Goal: Task Accomplishment & Management: Manage account settings

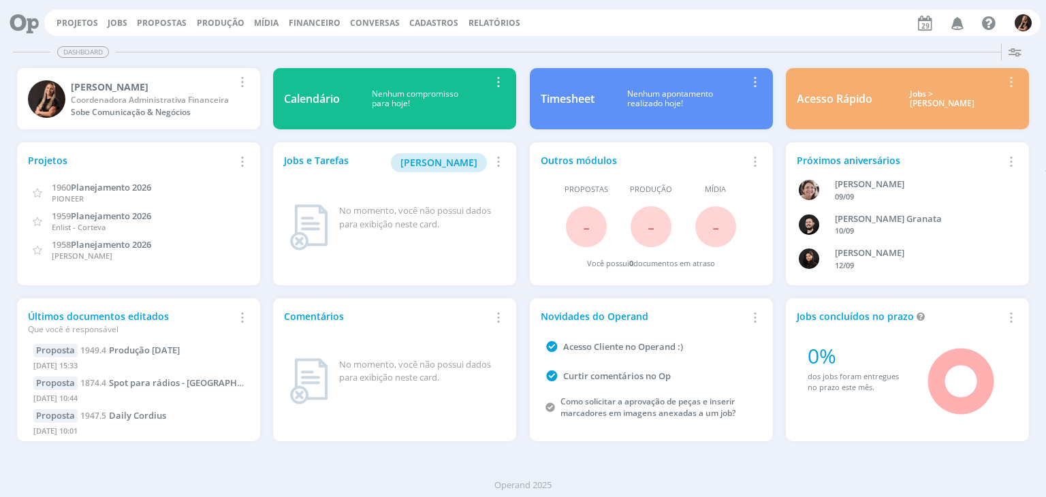
click at [308, 26] on span "Financeiro" at bounding box center [315, 23] width 52 height 12
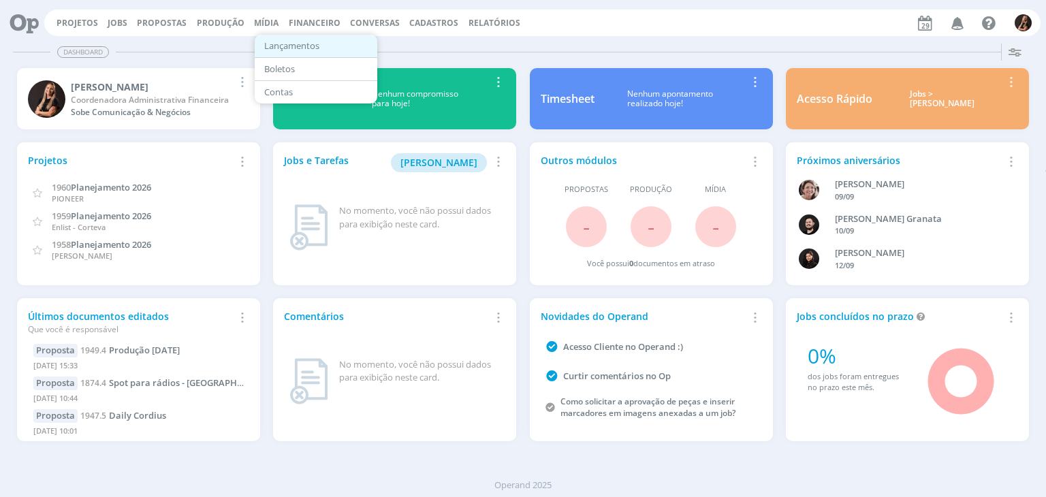
click at [309, 42] on link "Lançamentos" at bounding box center [316, 45] width 114 height 21
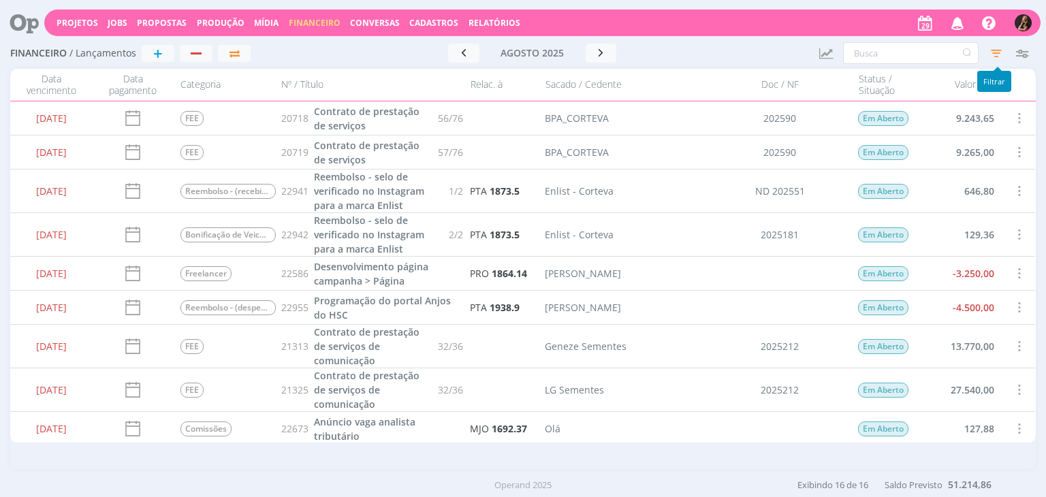
click at [988, 50] on icon "button" at bounding box center [996, 53] width 25 height 25
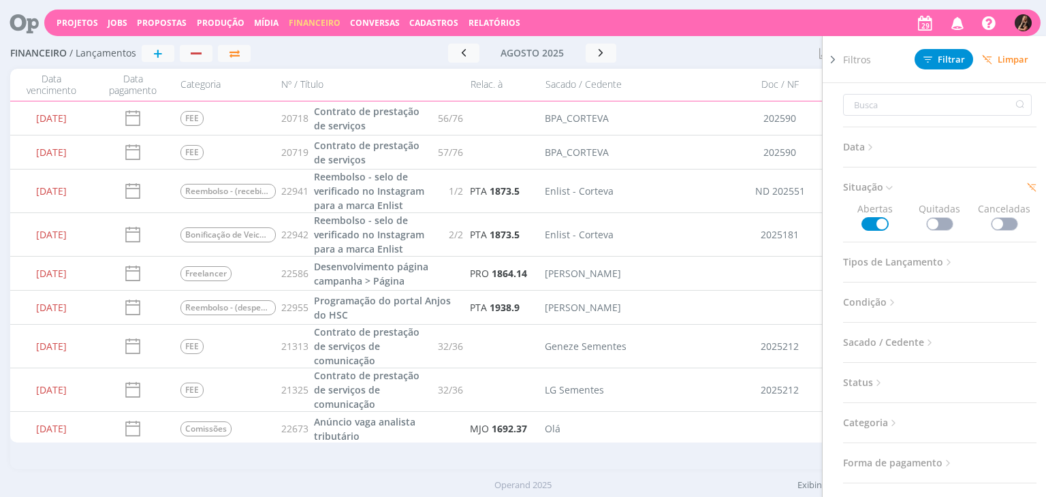
click at [876, 305] on span "Condição" at bounding box center [870, 303] width 55 height 18
click at [861, 148] on span "Data" at bounding box center [859, 147] width 33 height 18
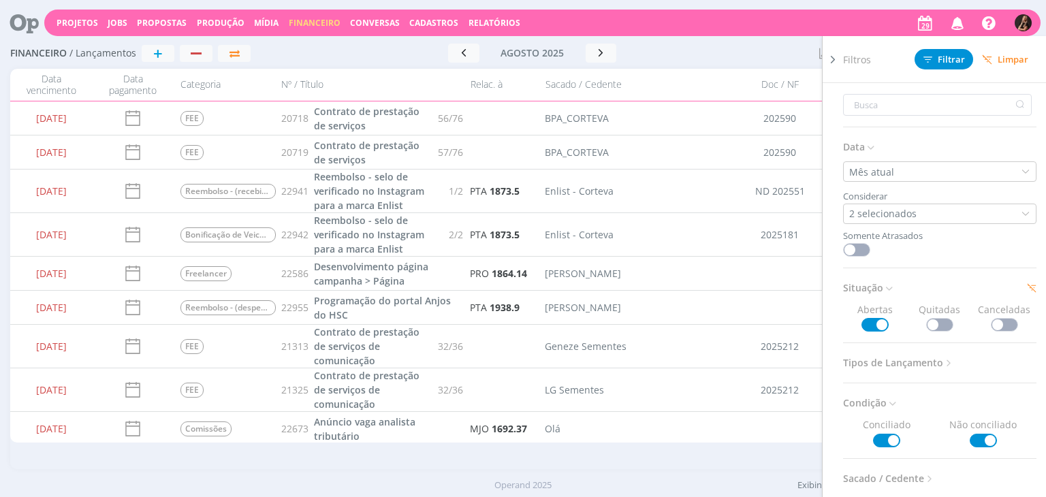
click at [861, 151] on span "Data" at bounding box center [859, 147] width 33 height 18
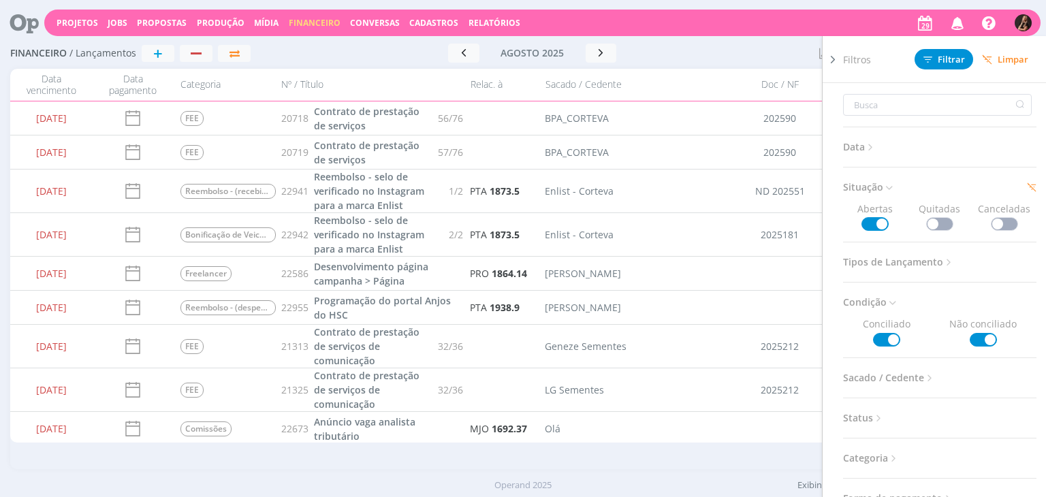
click at [883, 262] on span "Tipos de Lançamento" at bounding box center [899, 262] width 112 height 18
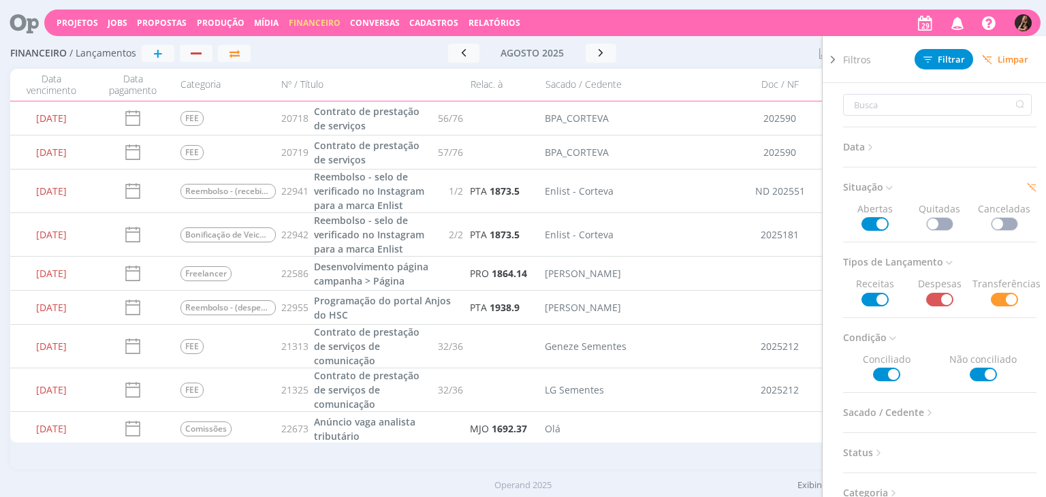
drag, startPoint x: 920, startPoint y: 44, endPoint x: 794, endPoint y: 48, distance: 126.7
click at [920, 45] on div "Filtros Filtrar [GEOGRAPHIC_DATA]" at bounding box center [945, 59] width 204 height 46
click at [653, 48] on div "[DATE] < 2025 > Janeiro Fevereiro Março Abril Maio Junho Julho Agosto Setembro …" at bounding box center [532, 53] width 262 height 19
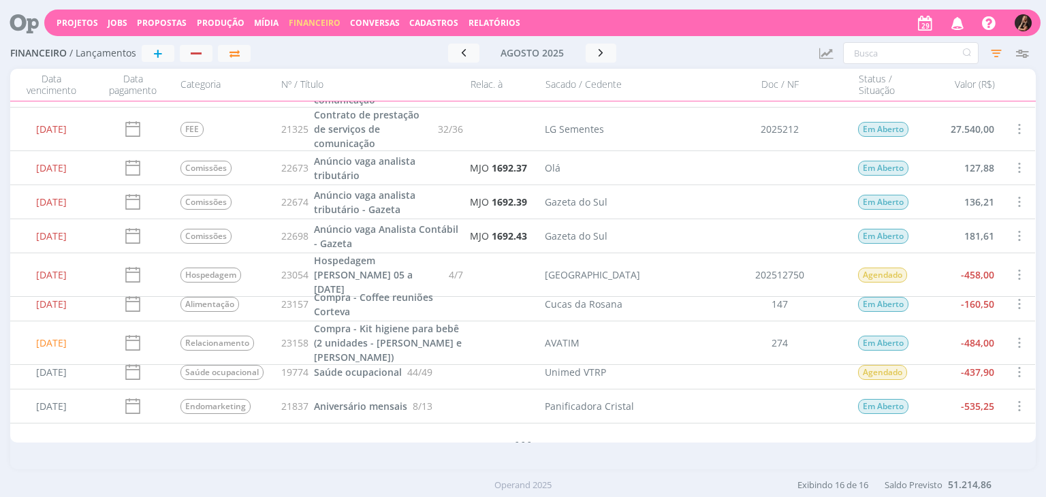
scroll to position [276, 0]
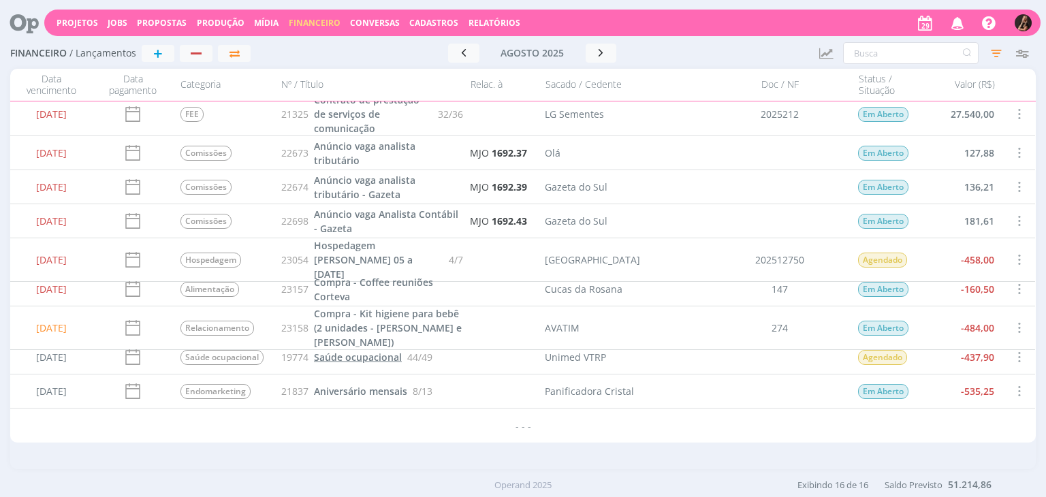
click at [360, 359] on span "Saúde ocupacional" at bounding box center [358, 357] width 88 height 13
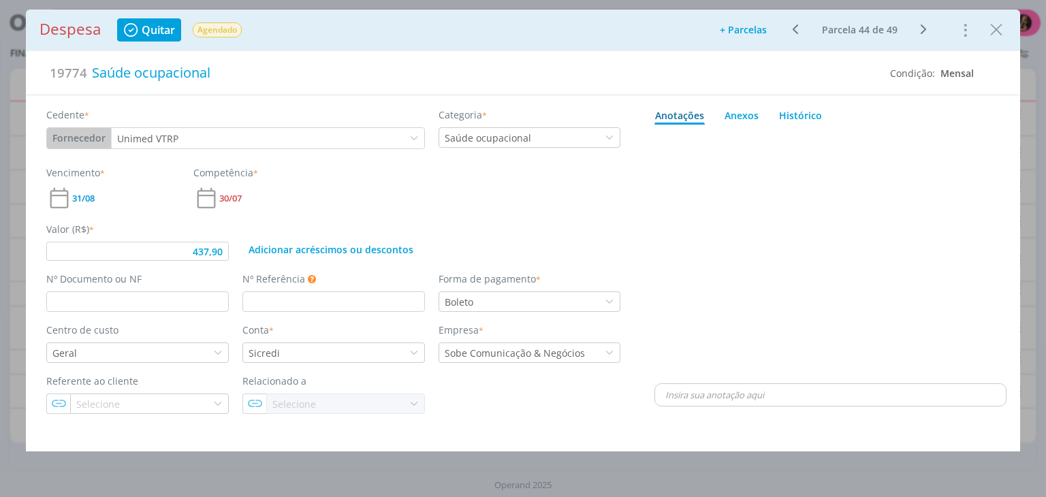
click at [138, 29] on icon "dialog" at bounding box center [132, 30] width 18 height 16
type input "437,90"
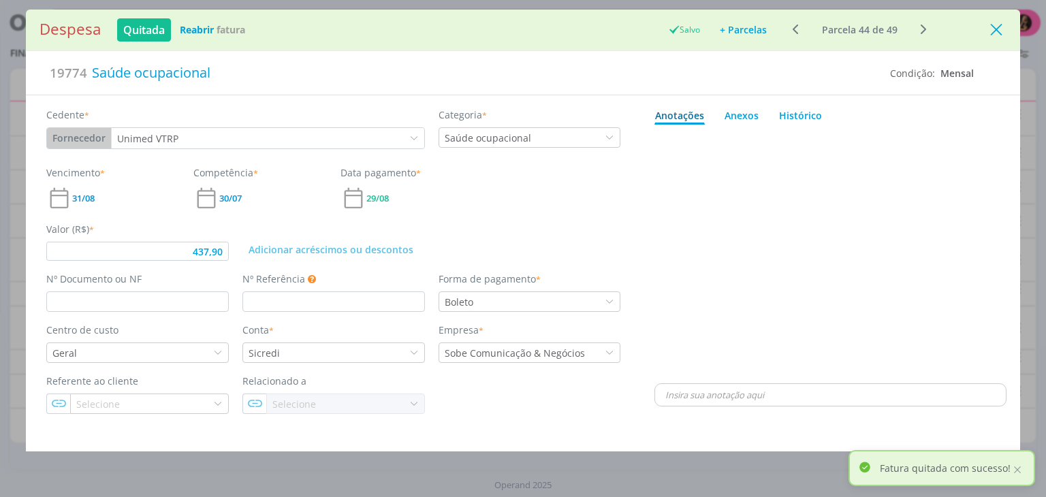
click at [988, 28] on icon "Close" at bounding box center [996, 30] width 20 height 20
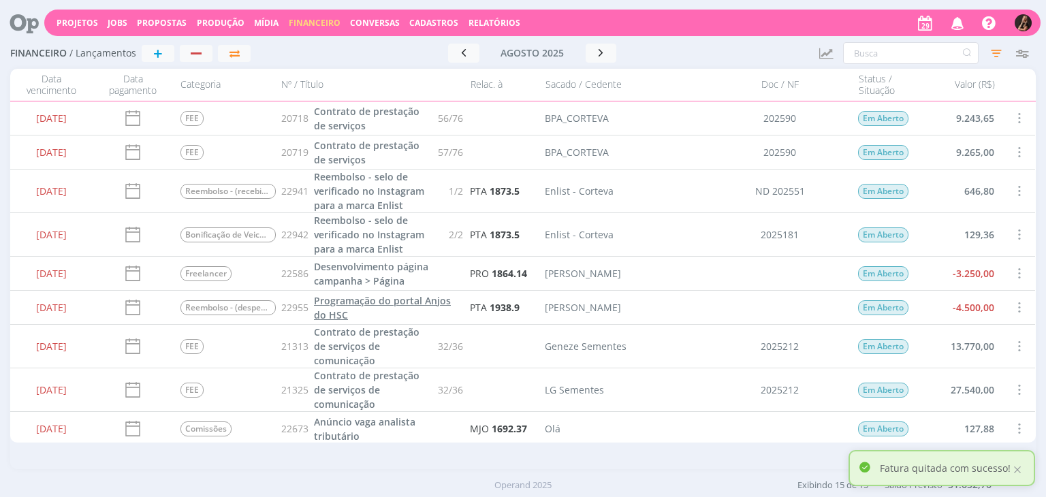
scroll to position [242, 0]
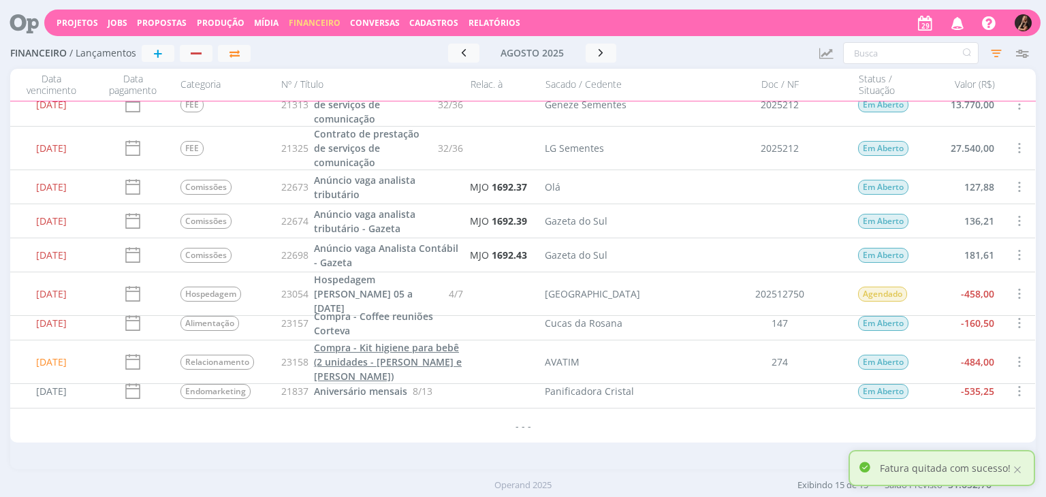
click at [341, 358] on span "Compra - Kit higiene para bebê (2 unidades - [PERSON_NAME] e [PERSON_NAME])" at bounding box center [388, 362] width 148 height 42
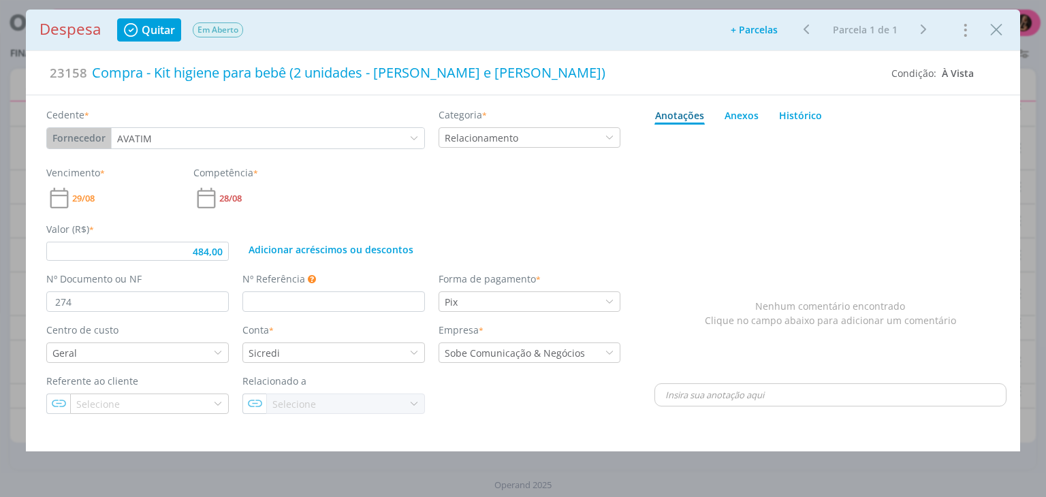
click at [162, 33] on span "Quitar" at bounding box center [158, 30] width 33 height 11
type input "484,00"
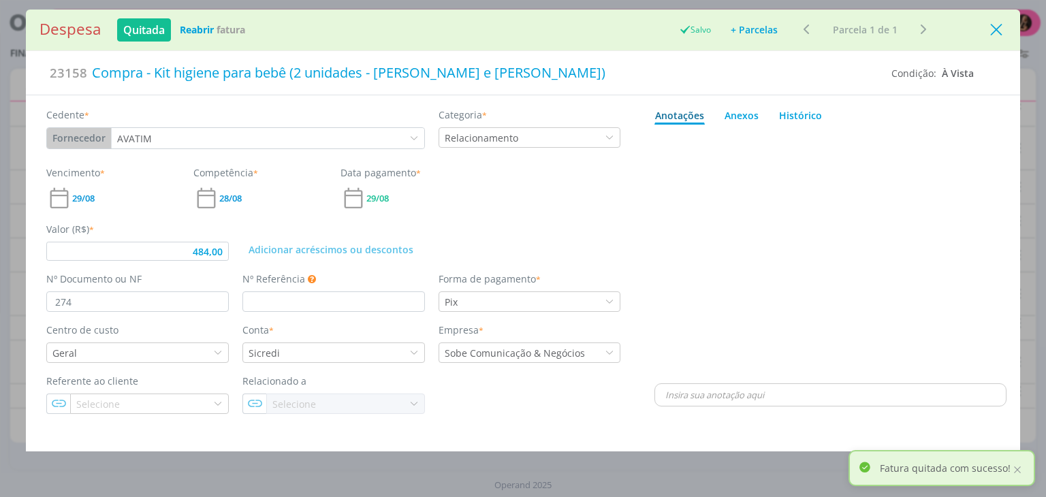
click at [995, 33] on icon "Close" at bounding box center [996, 30] width 20 height 20
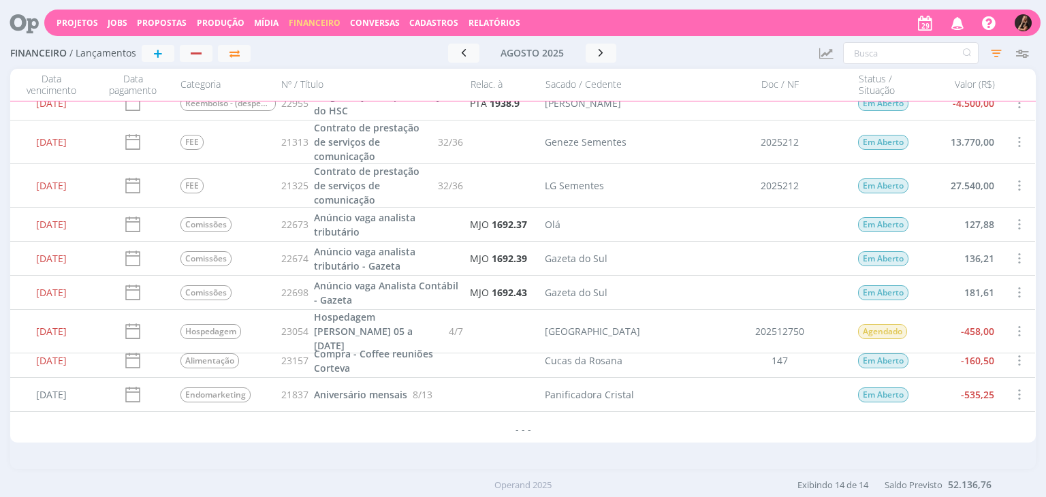
scroll to position [208, 0]
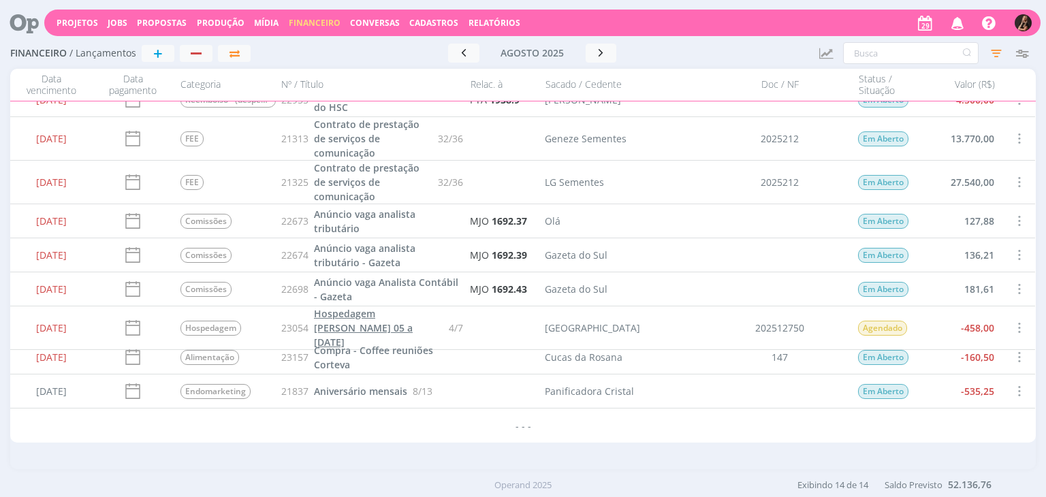
click at [361, 319] on span "Hospedagem [PERSON_NAME] 05 a [DATE]" at bounding box center [363, 328] width 99 height 42
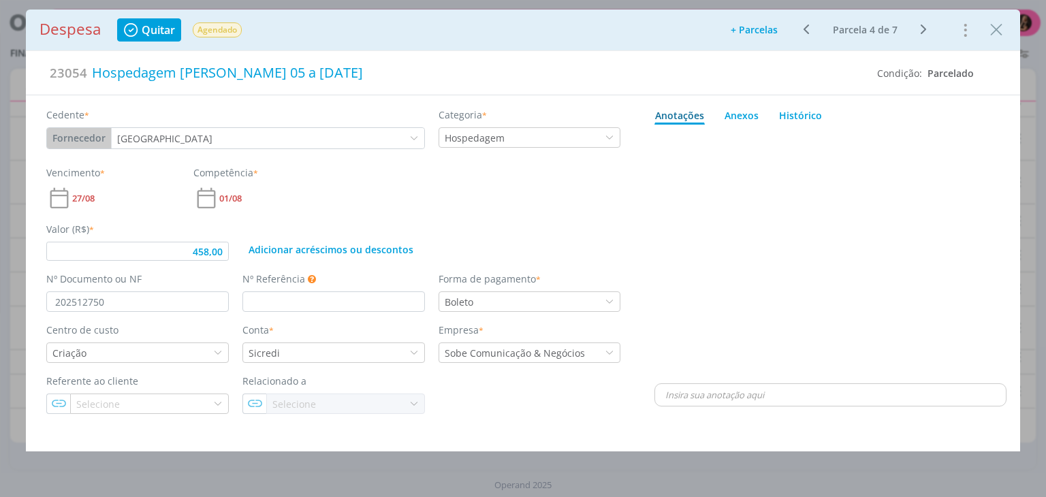
drag, startPoint x: 166, startPoint y: 25, endPoint x: 196, endPoint y: 22, distance: 30.7
click at [167, 25] on span "Quitar" at bounding box center [158, 30] width 33 height 11
type input "458,00"
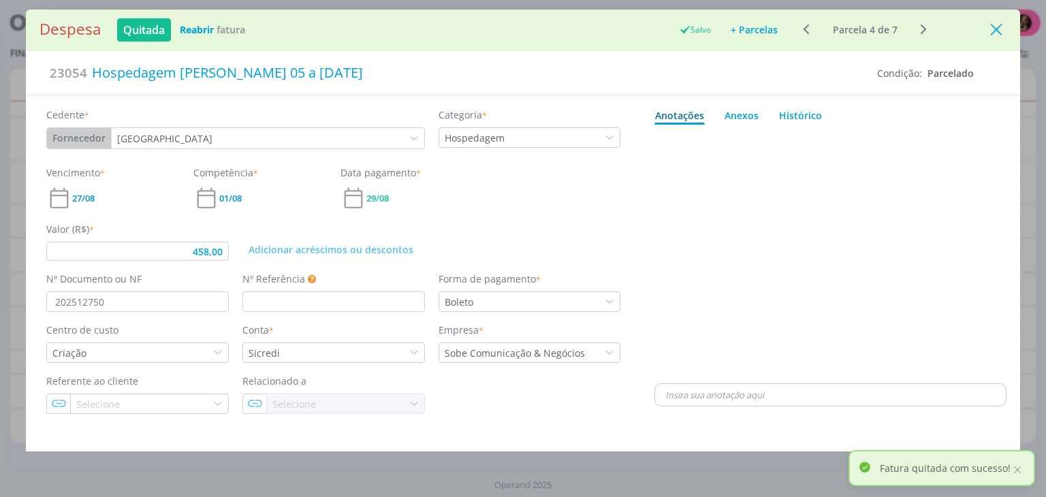
click at [992, 28] on icon "Close" at bounding box center [996, 30] width 20 height 20
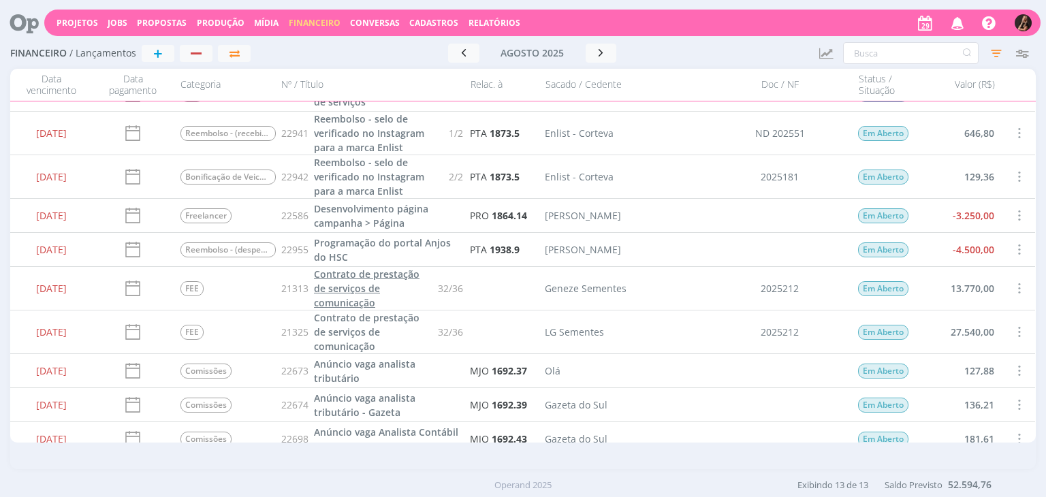
scroll to position [174, 0]
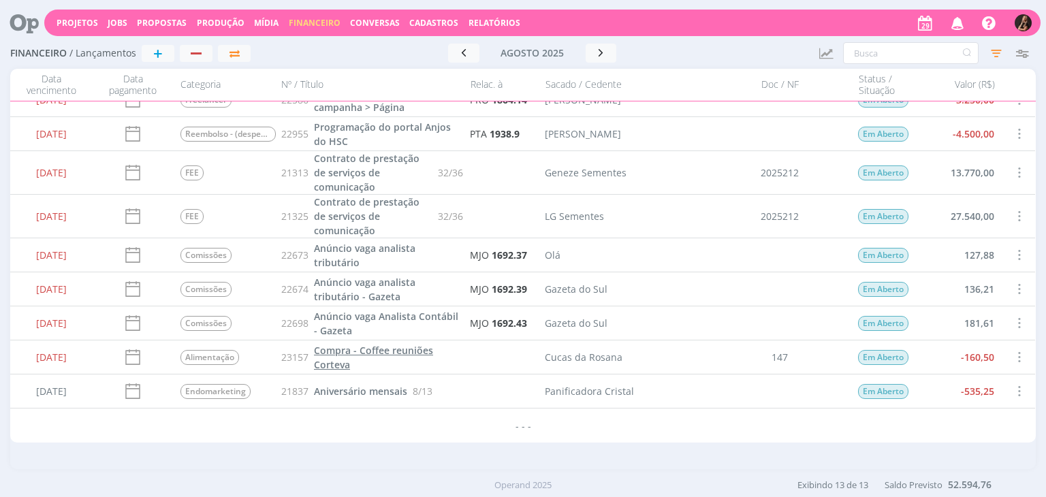
click at [340, 363] on span "Compra - Coffee reuniões Corteva" at bounding box center [373, 357] width 119 height 27
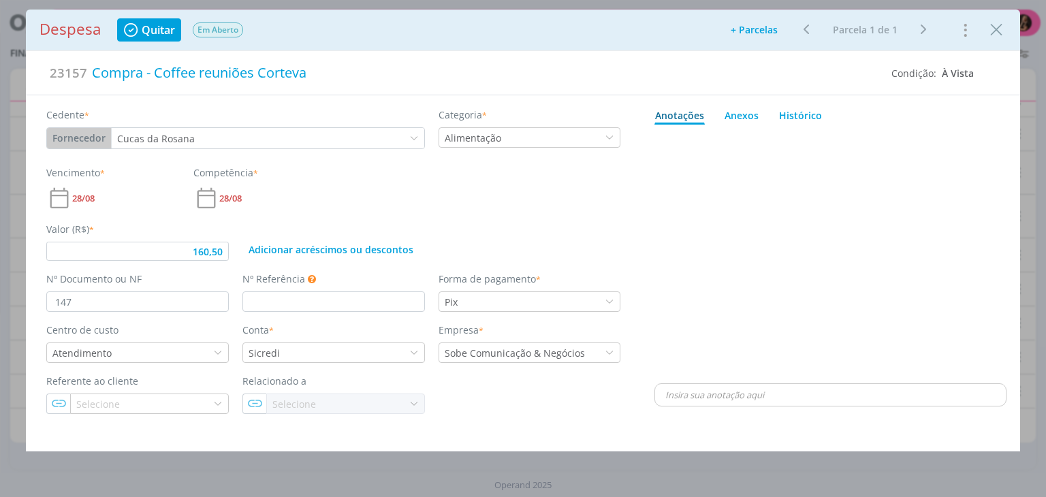
type input "160,50"
click at [513, 139] on div "Alimentação" at bounding box center [530, 137] width 183 height 20
type input "rel"
click at [522, 153] on div "Relacionamento" at bounding box center [484, 159] width 87 height 14
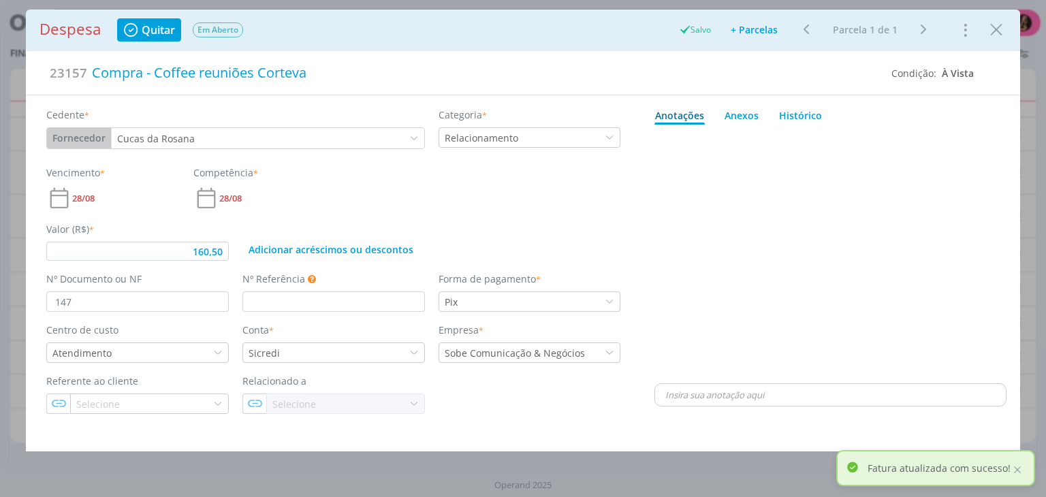
click at [163, 31] on span "Quitar" at bounding box center [158, 30] width 33 height 11
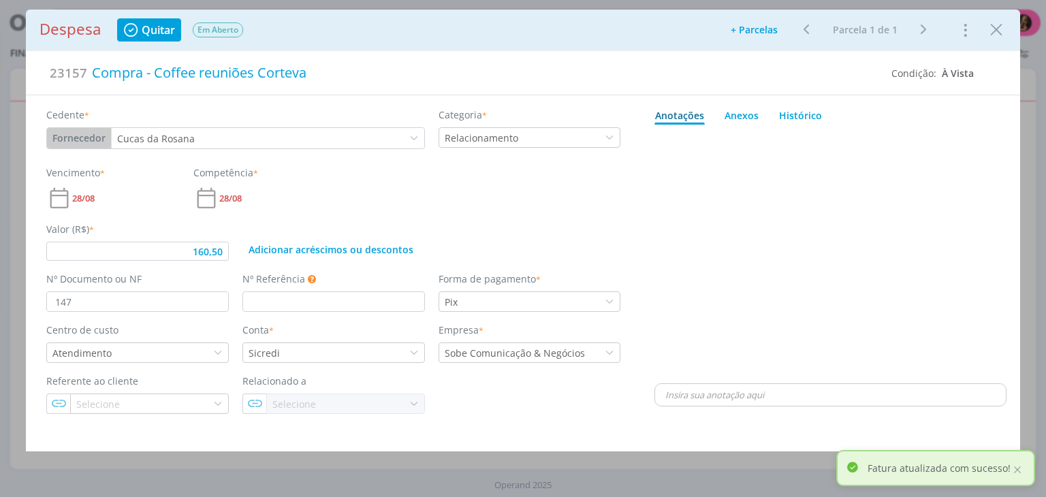
type input "160,50"
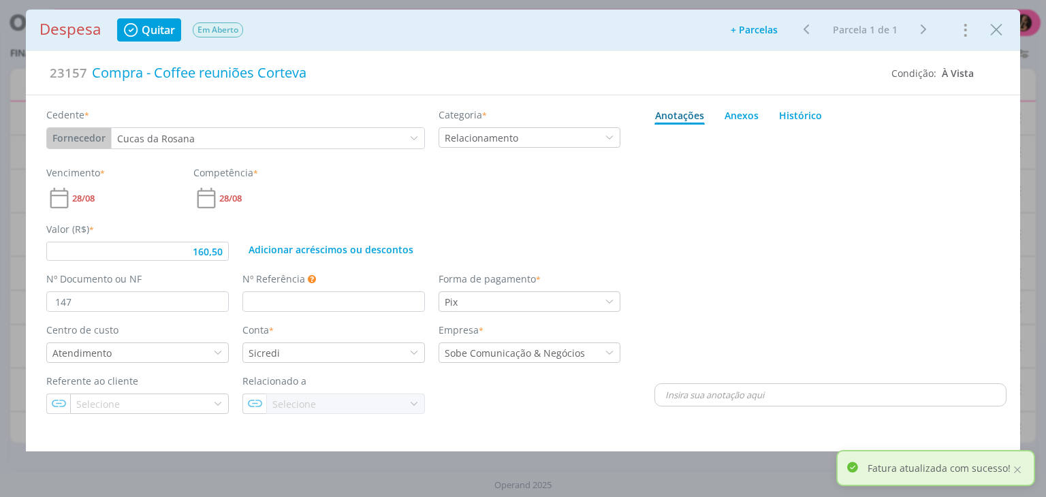
click at [992, 31] on icon "Close" at bounding box center [996, 30] width 20 height 20
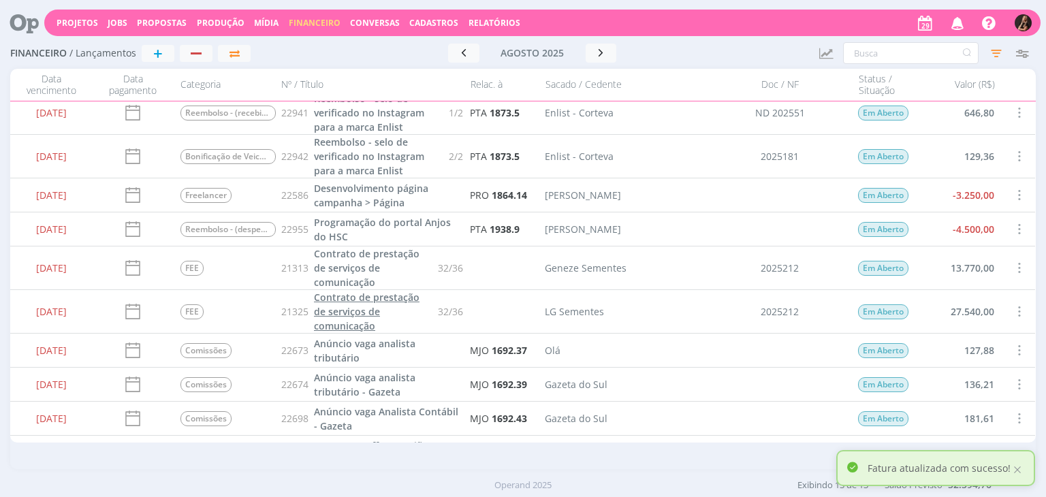
scroll to position [174, 0]
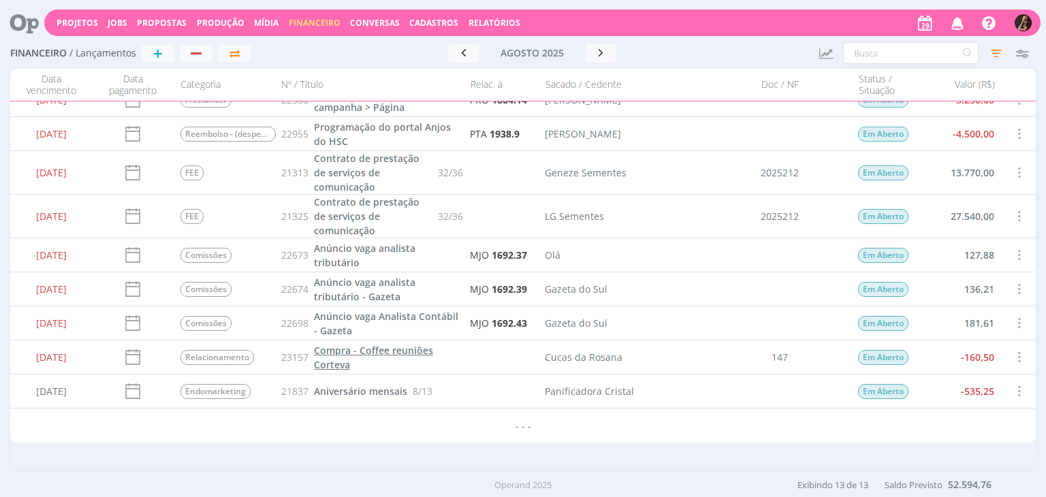
click at [364, 353] on span "Compra - Coffee reuniões Corteva" at bounding box center [373, 357] width 119 height 27
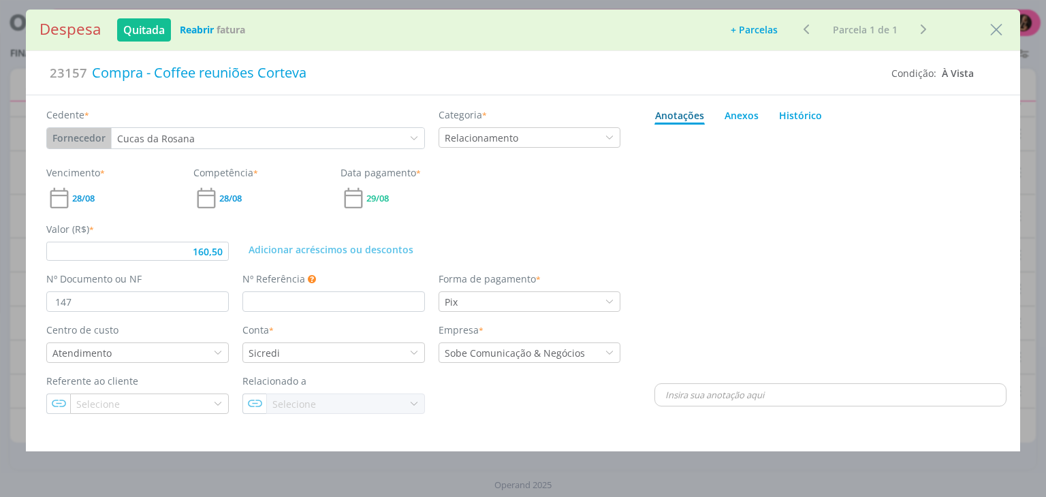
type input "160,50"
drag, startPoint x: 1003, startPoint y: 32, endPoint x: 1005, endPoint y: 3, distance: 28.7
click at [1003, 31] on icon "Close" at bounding box center [996, 30] width 20 height 20
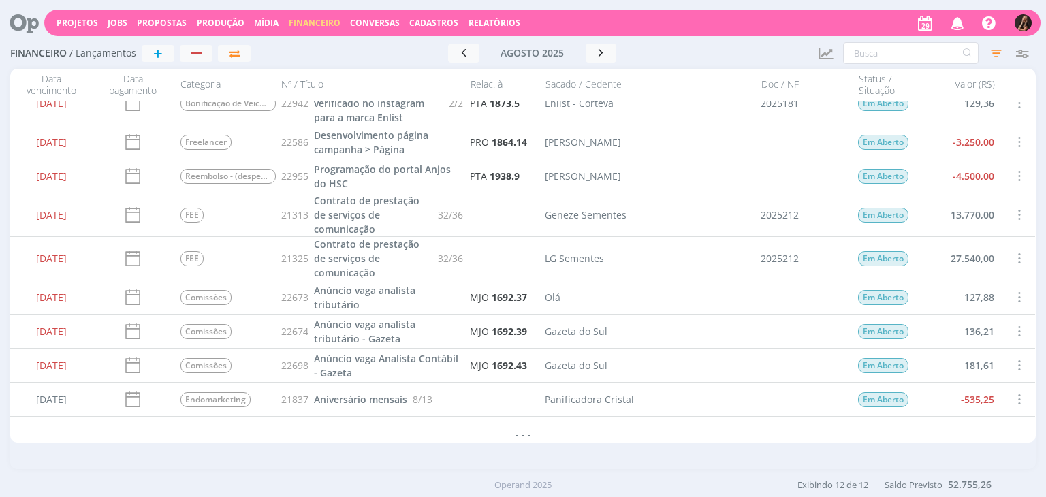
scroll to position [136, 0]
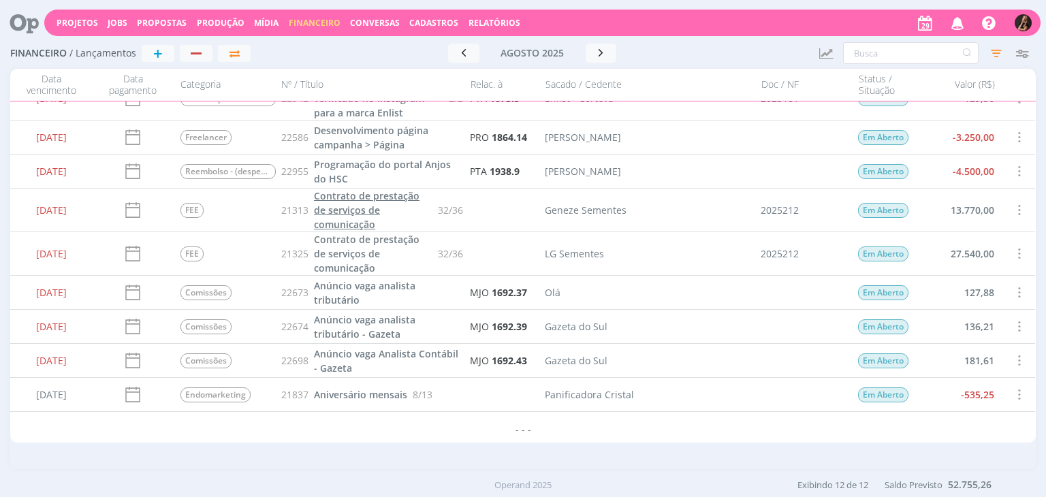
click at [340, 205] on span "Contrato de prestação de serviços de comunicação" at bounding box center [367, 210] width 106 height 42
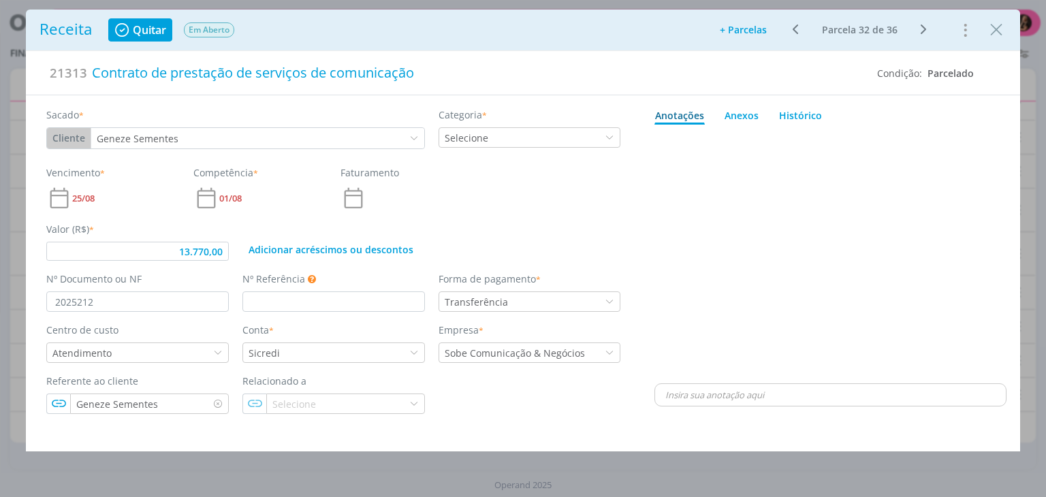
click at [137, 28] on span "Quitar" at bounding box center [149, 30] width 33 height 11
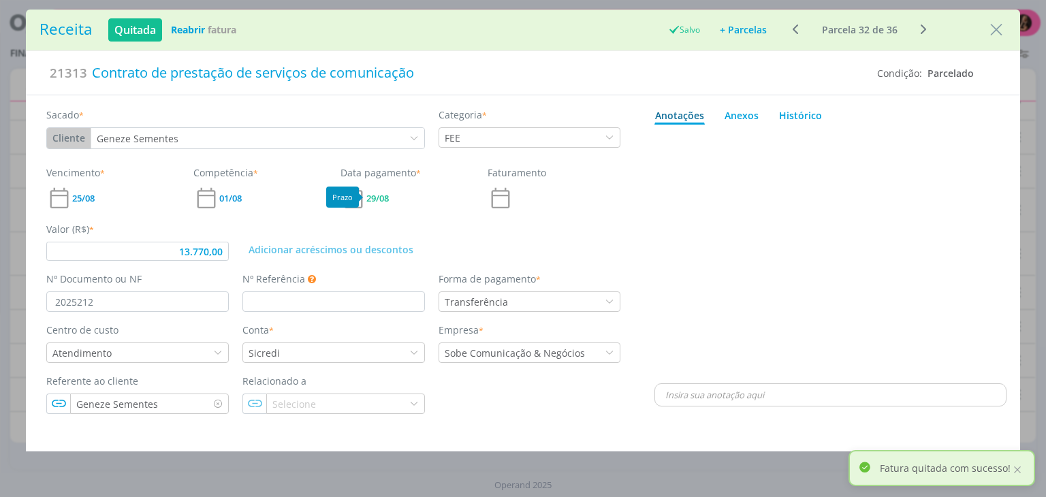
click at [371, 198] on span "29/08" at bounding box center [377, 198] width 22 height 9
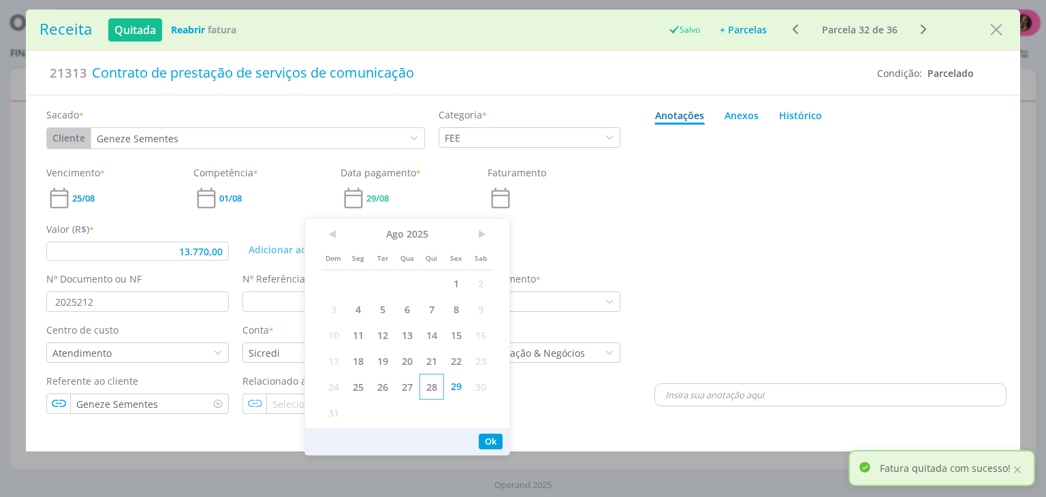
click at [431, 390] on span "28" at bounding box center [432, 387] width 25 height 26
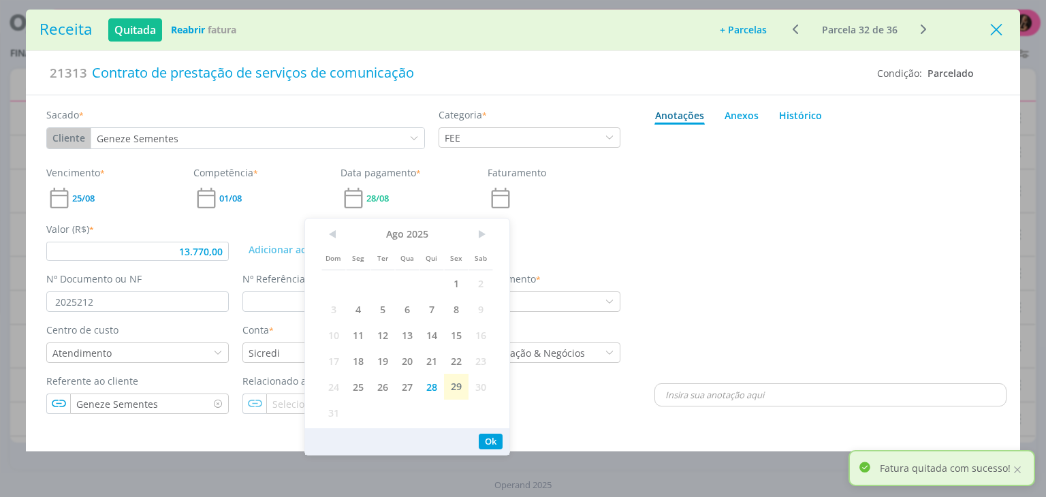
type input "13.770,00"
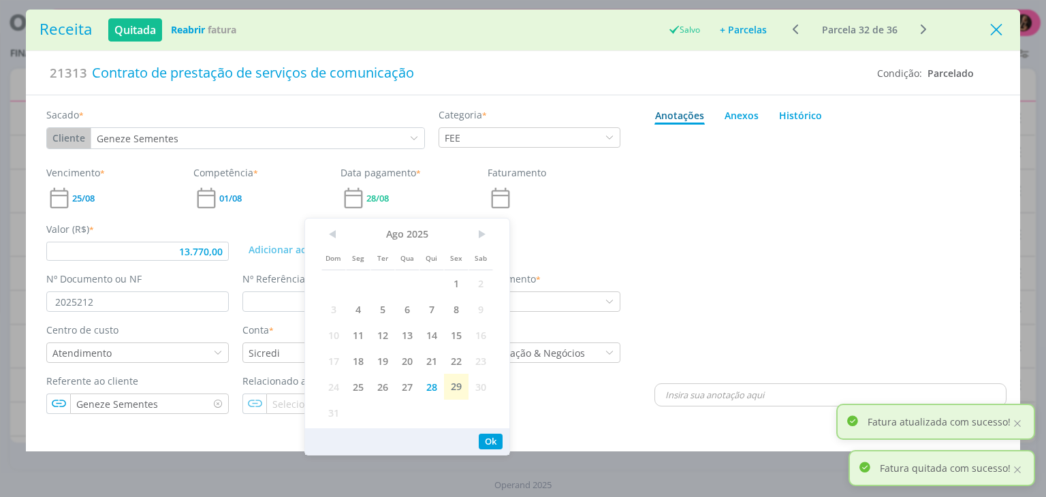
click at [993, 36] on icon "Close" at bounding box center [996, 30] width 20 height 20
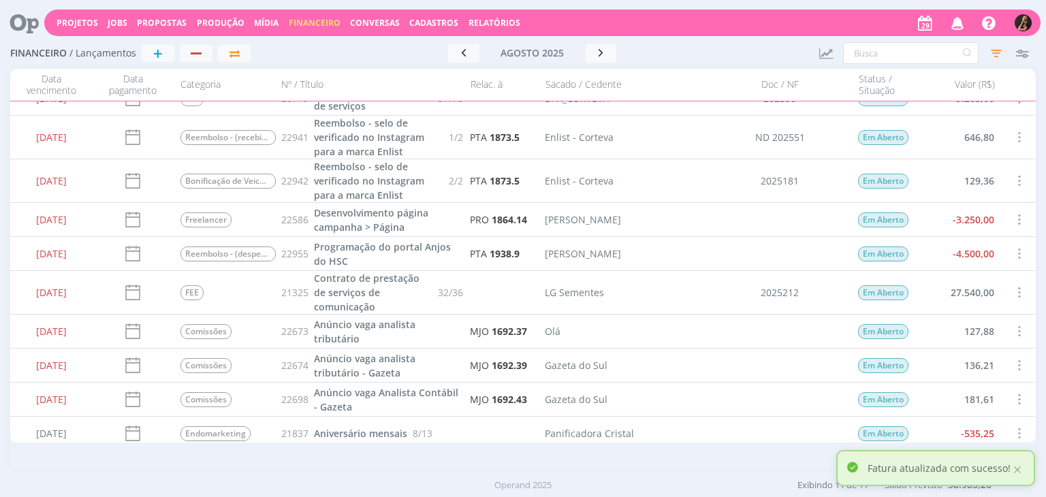
scroll to position [96, 0]
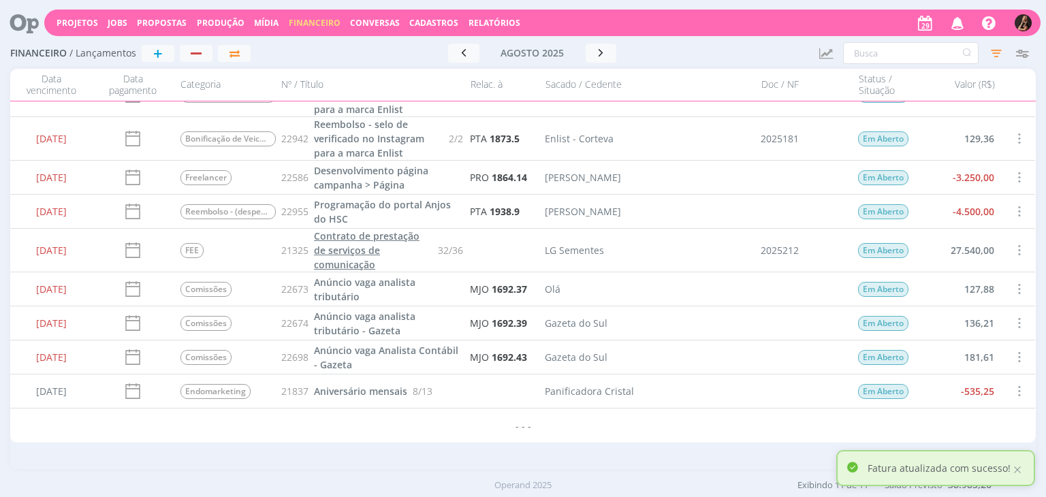
click at [328, 242] on span "Contrato de prestação de serviços de comunicação" at bounding box center [367, 251] width 106 height 42
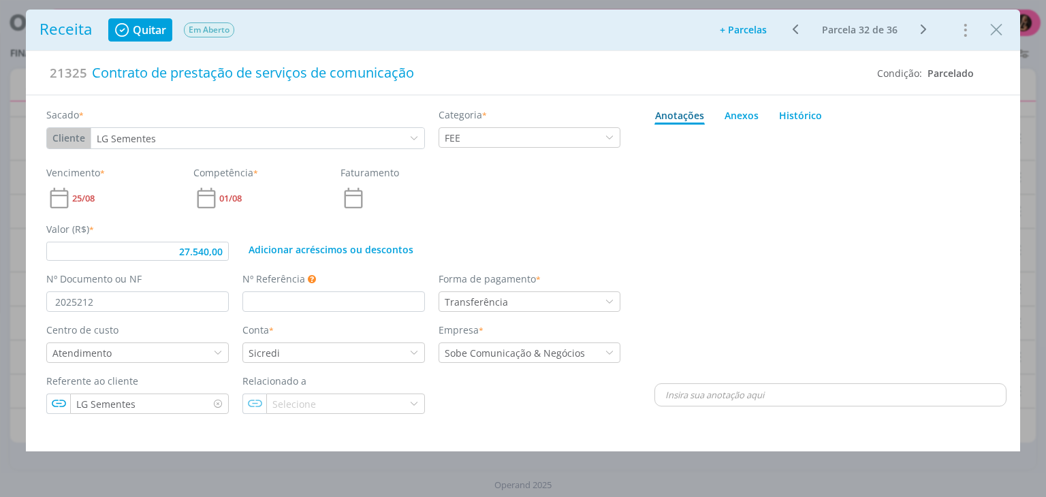
click at [139, 35] on span "Quitar" at bounding box center [149, 30] width 33 height 11
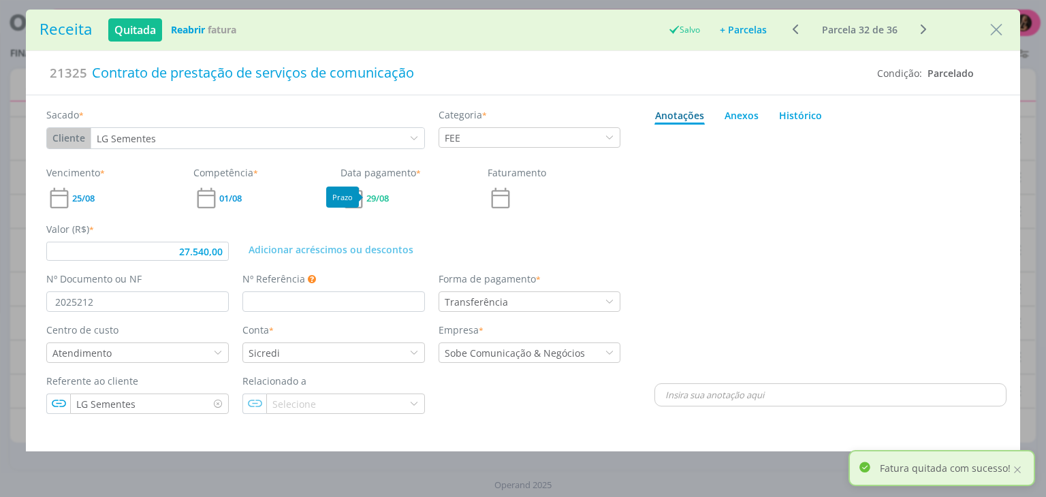
click at [378, 200] on span "29/08" at bounding box center [377, 198] width 22 height 9
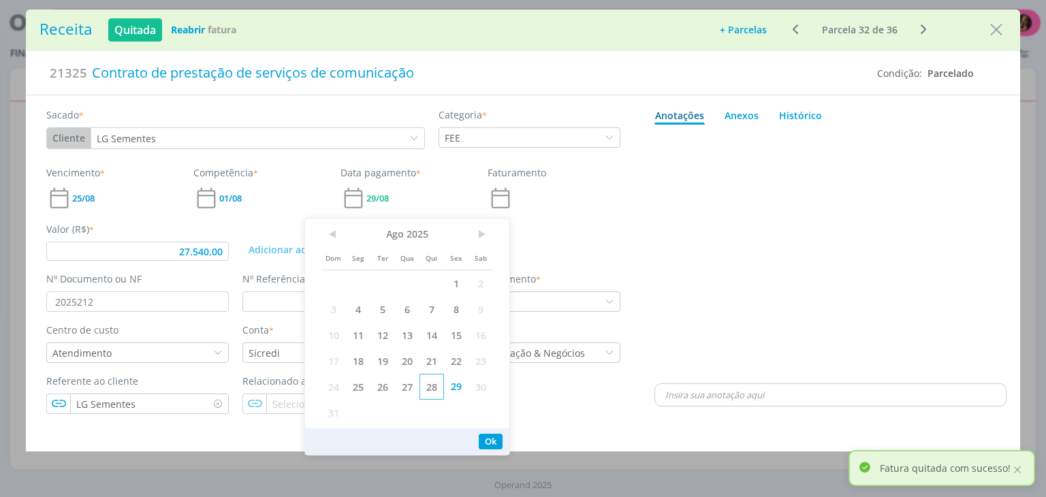
click at [426, 382] on span "28" at bounding box center [432, 387] width 25 height 26
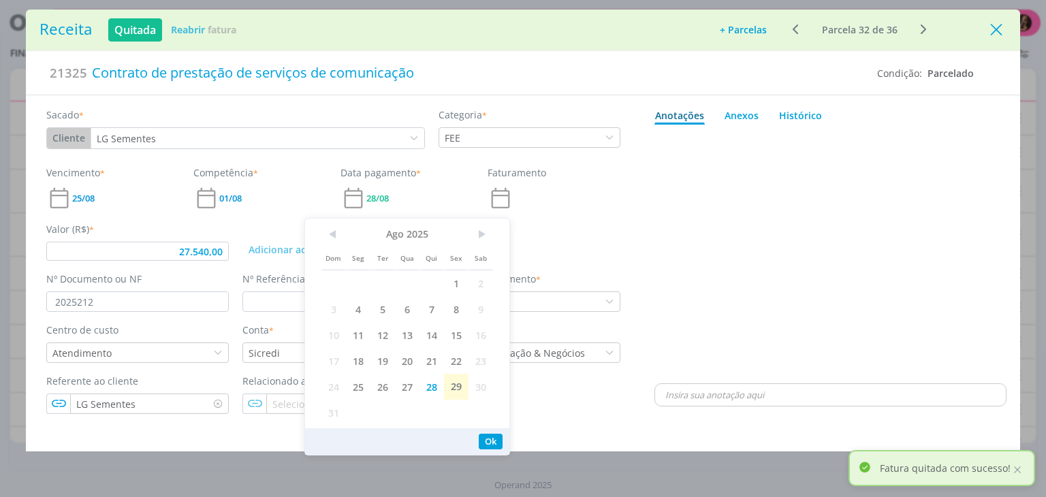
type input "27.540,00"
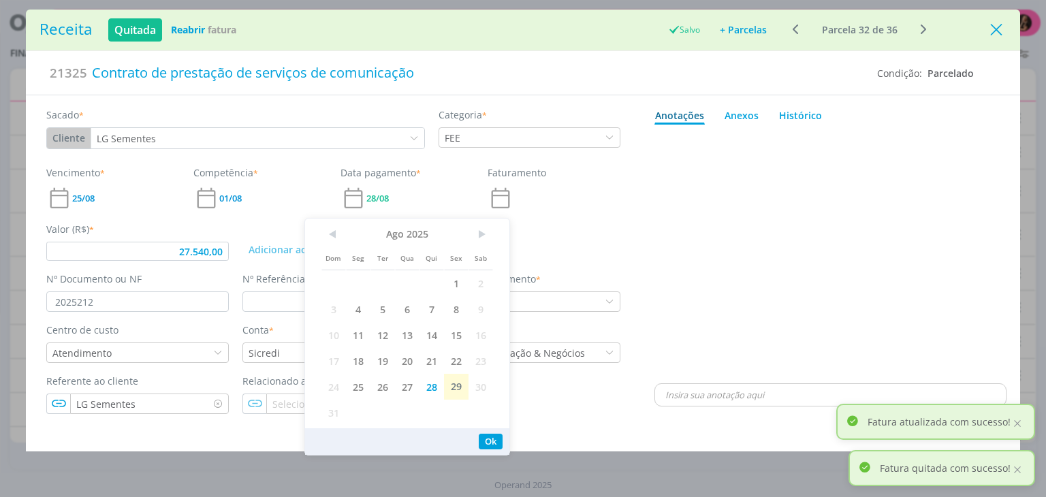
click at [997, 31] on icon "Close" at bounding box center [996, 30] width 20 height 20
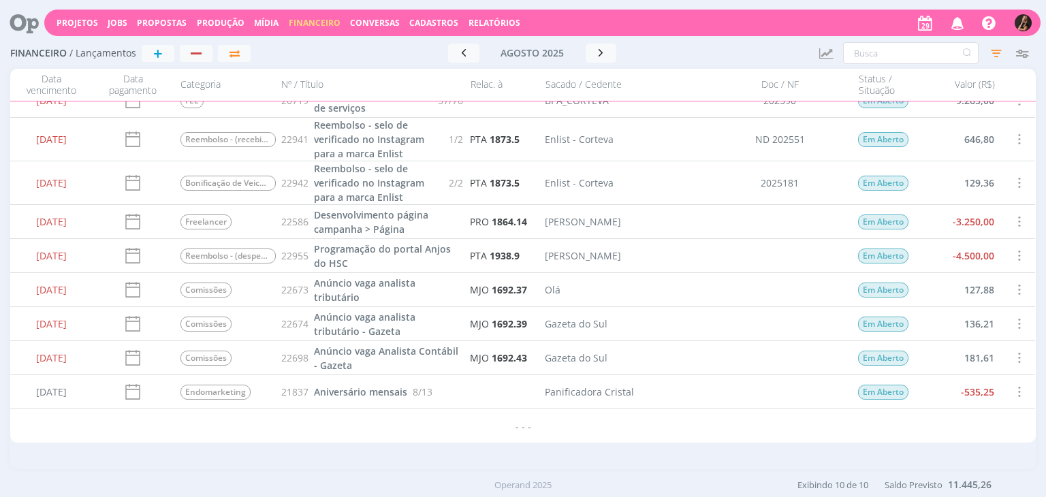
scroll to position [52, 0]
click at [1012, 288] on span at bounding box center [1019, 289] width 15 height 18
click at [940, 314] on div "Cancelar" at bounding box center [974, 320] width 135 height 20
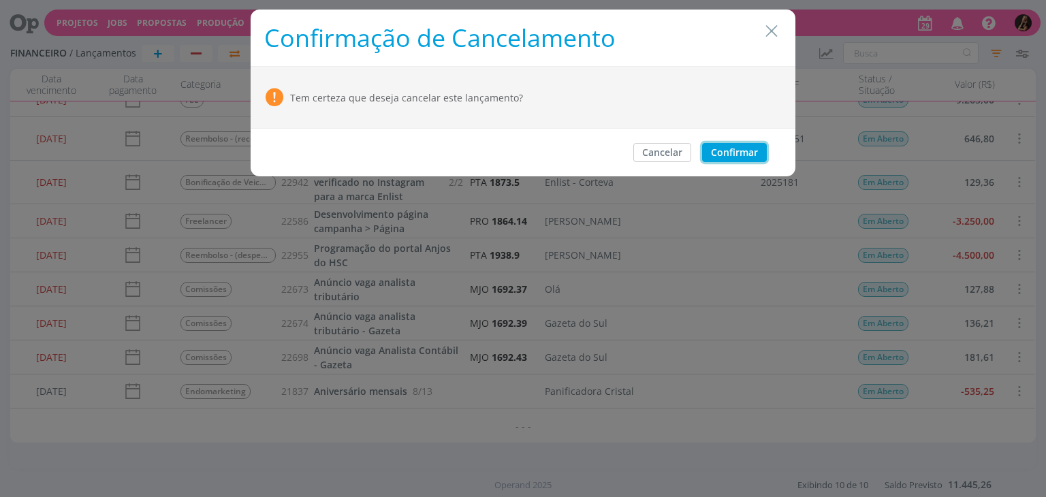
click at [737, 156] on button "Confirmar" at bounding box center [734, 152] width 65 height 19
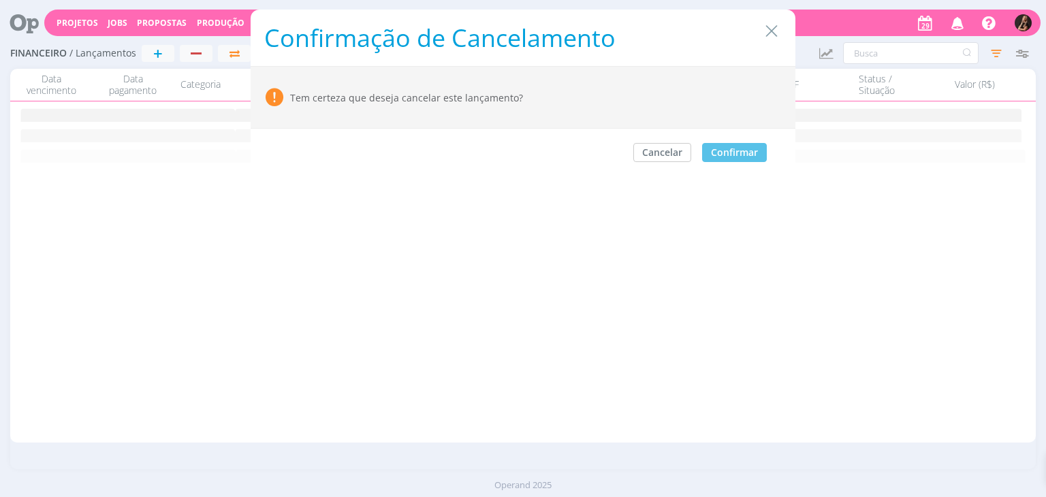
scroll to position [0, 0]
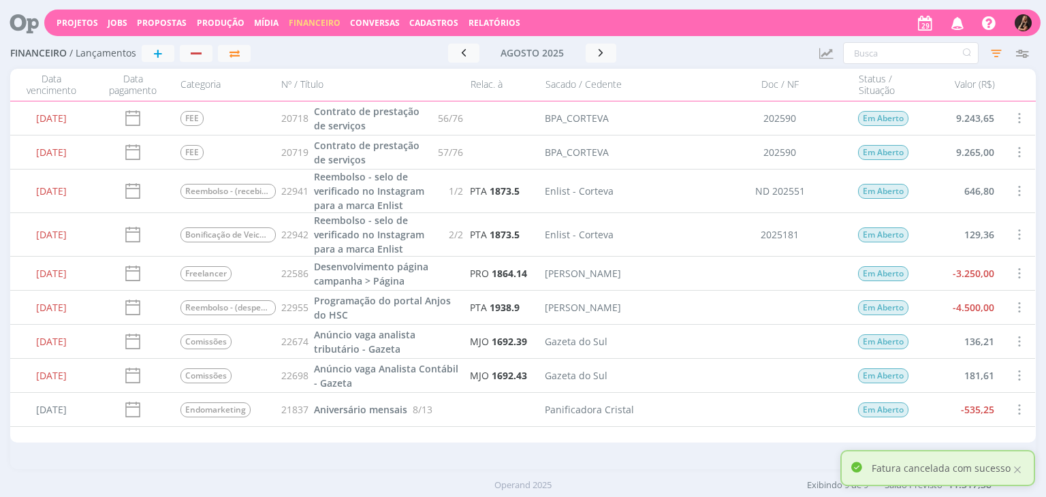
click at [1015, 342] on span at bounding box center [1019, 341] width 15 height 18
click at [929, 366] on div "Cancelar" at bounding box center [974, 372] width 135 height 20
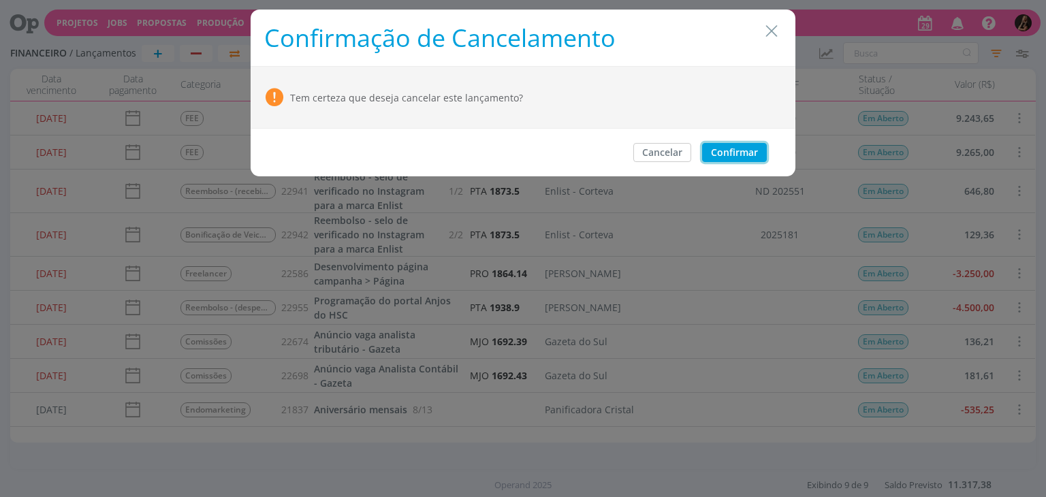
click at [741, 153] on button "Confirmar" at bounding box center [734, 152] width 65 height 19
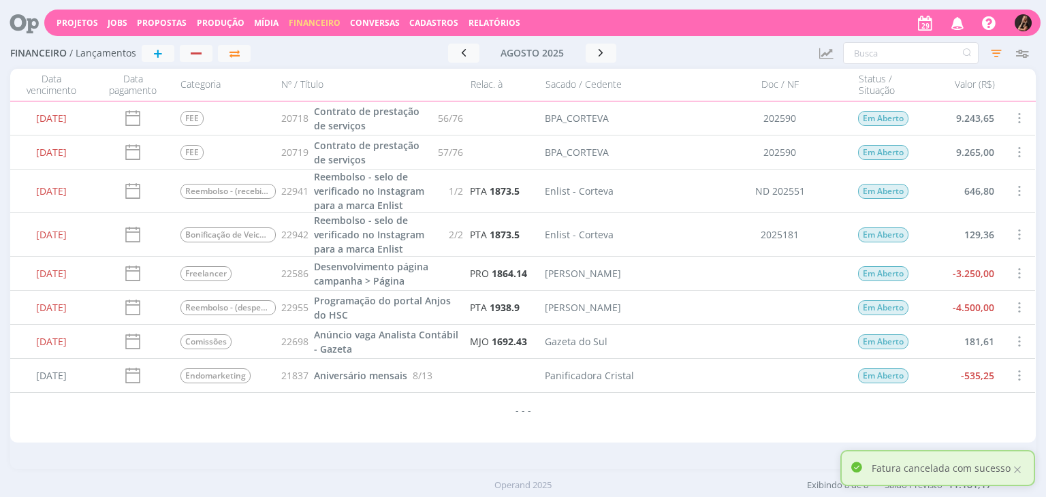
click at [1024, 339] on span at bounding box center [1019, 341] width 15 height 18
click at [948, 371] on div "Cancelar" at bounding box center [974, 372] width 135 height 20
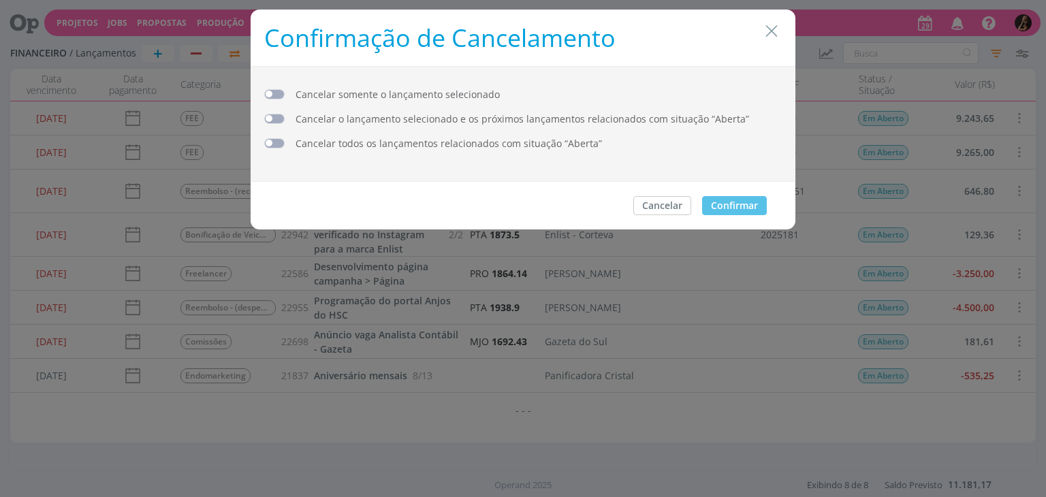
click at [269, 92] on span "dialog" at bounding box center [274, 94] width 20 height 10
click at [644, 204] on button "Cancelar" at bounding box center [662, 205] width 58 height 19
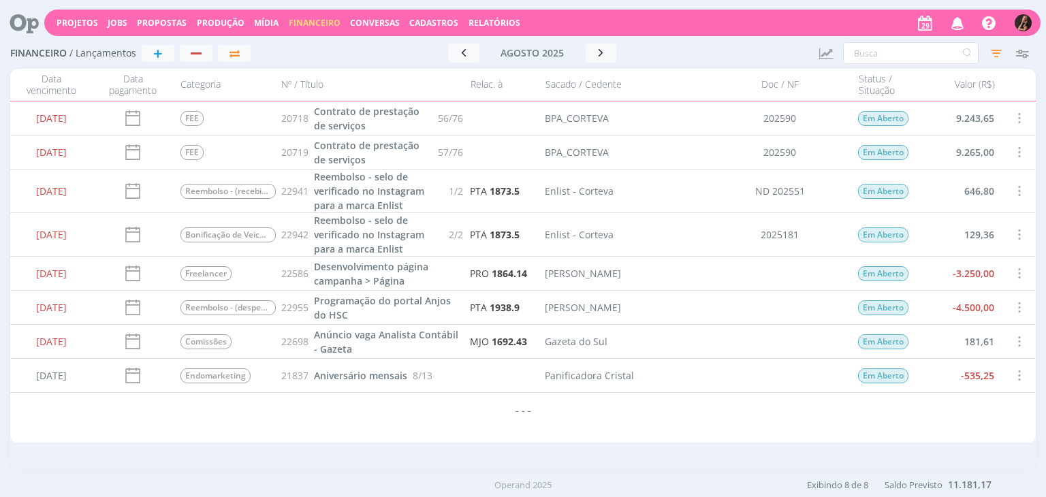
click at [1016, 341] on span at bounding box center [1019, 341] width 15 height 18
click at [929, 367] on div "Cancelar" at bounding box center [974, 372] width 135 height 20
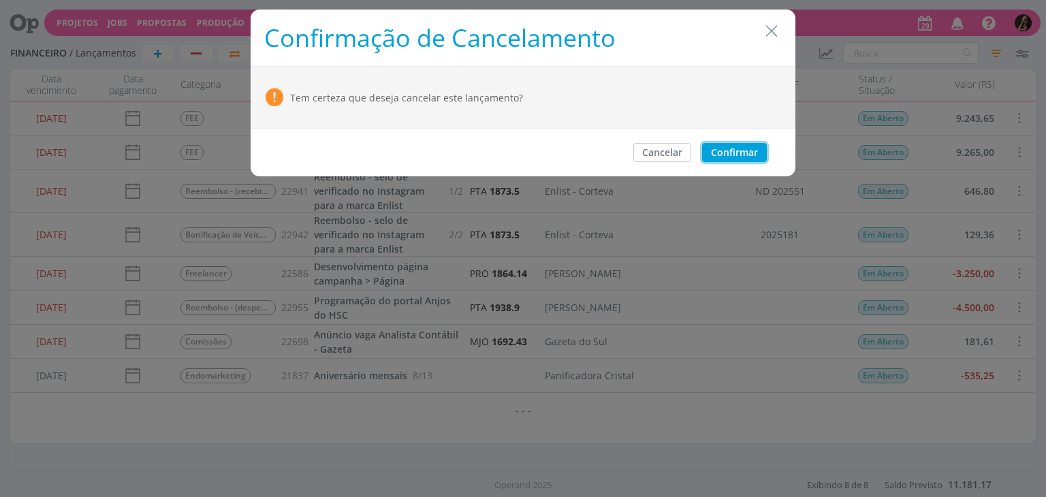
click at [751, 149] on button "Confirmar" at bounding box center [734, 152] width 65 height 19
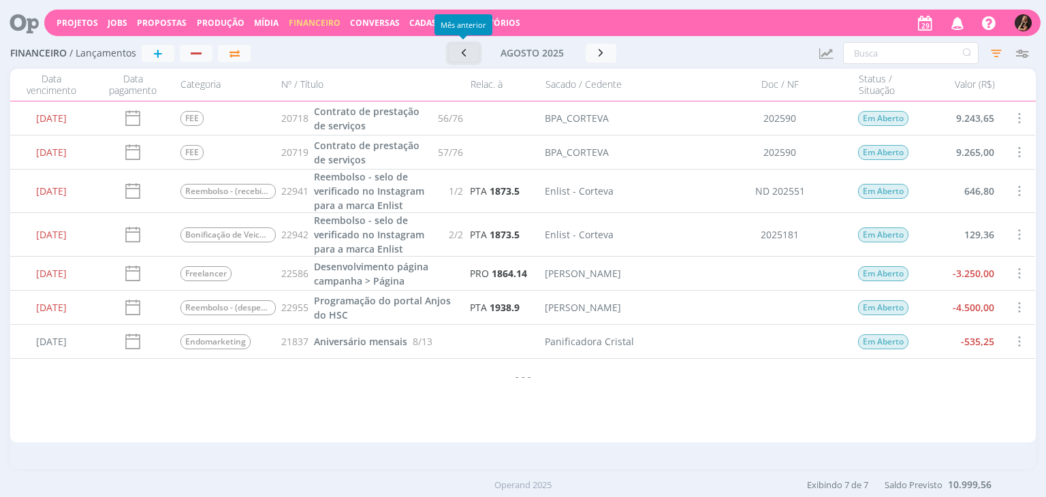
click at [467, 49] on icon "button" at bounding box center [464, 52] width 14 height 13
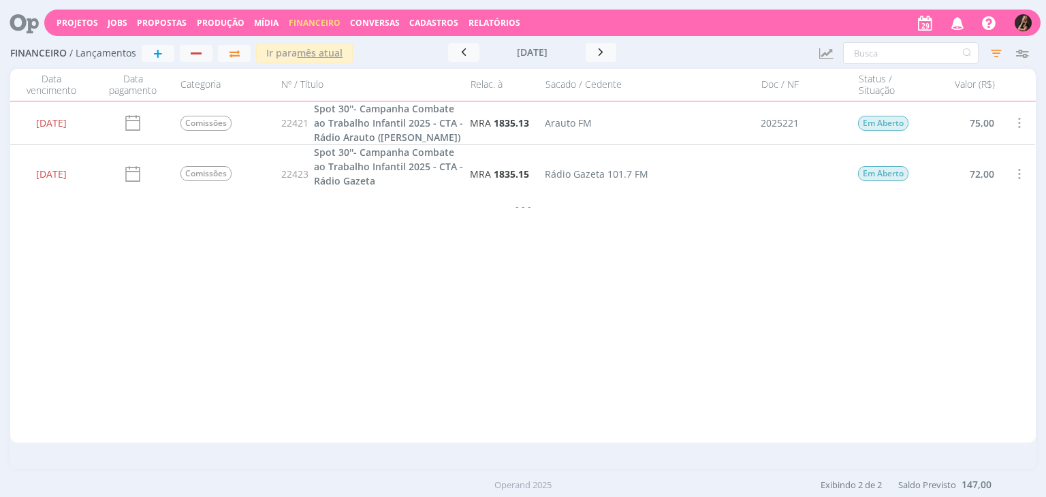
click at [1016, 126] on span at bounding box center [1019, 123] width 15 height 18
click at [938, 151] on div "Cancelar" at bounding box center [974, 154] width 135 height 20
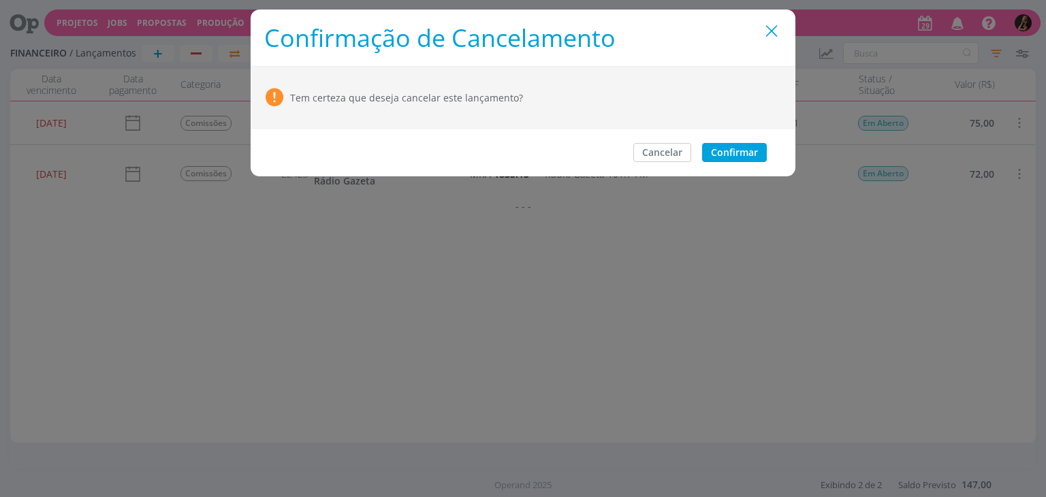
click at [770, 36] on icon "Close" at bounding box center [772, 31] width 20 height 20
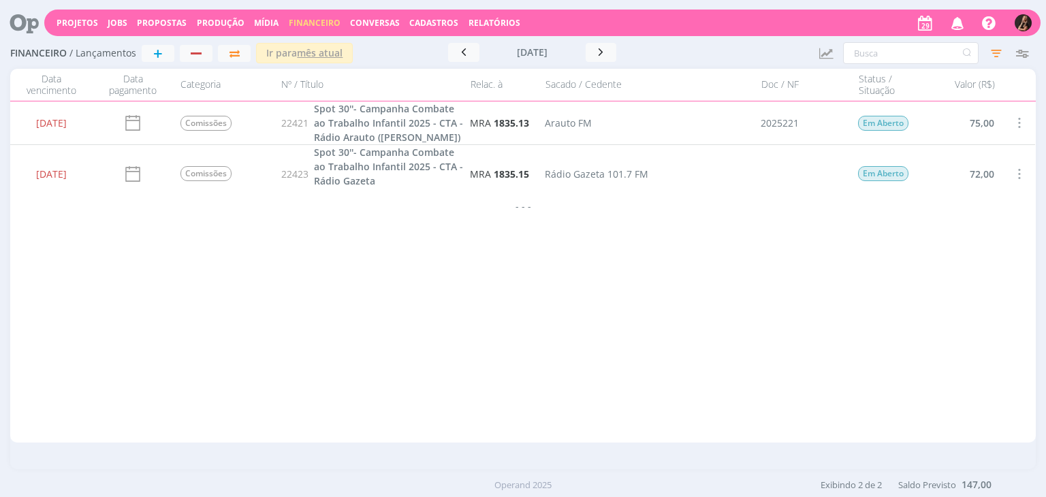
click at [1012, 172] on span at bounding box center [1019, 174] width 15 height 18
click at [939, 191] on div "Cancelar" at bounding box center [974, 197] width 135 height 20
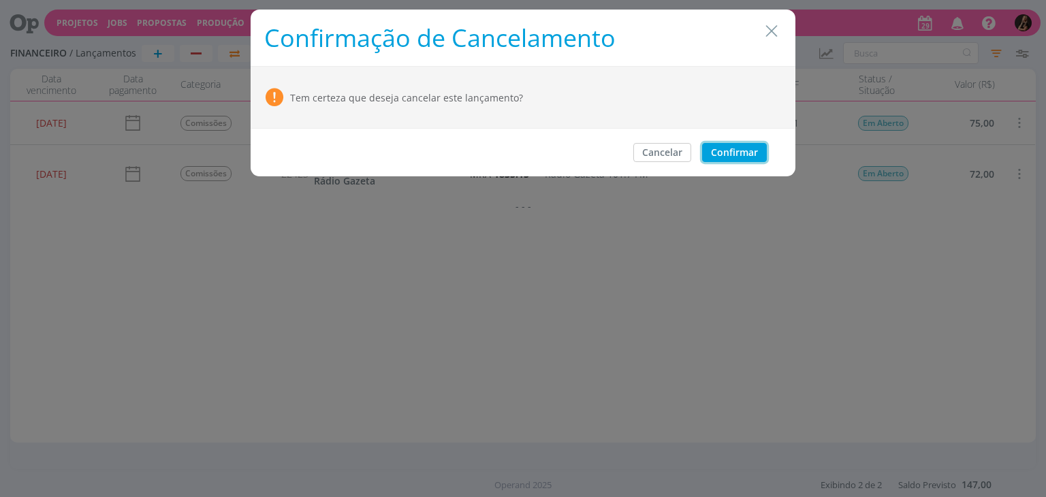
click at [730, 153] on button "Confirmar" at bounding box center [734, 152] width 65 height 19
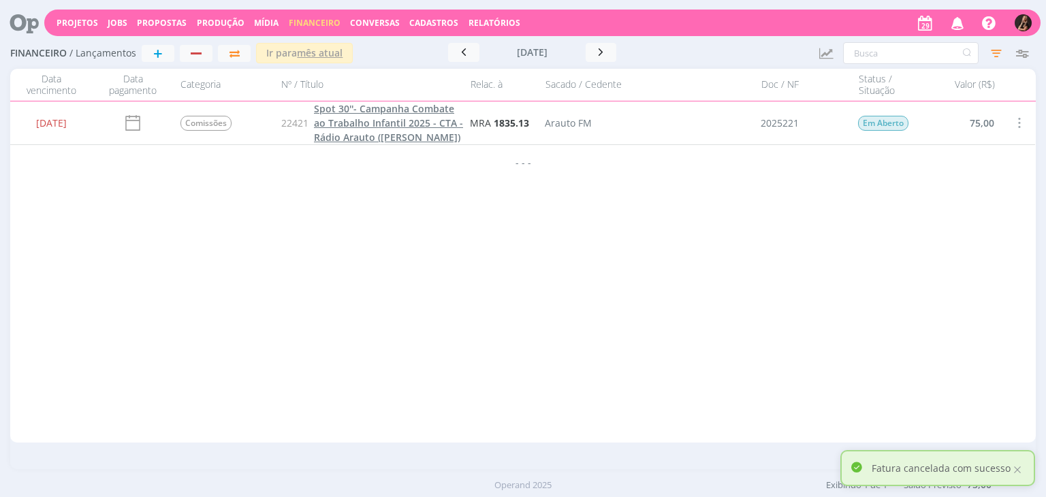
click at [450, 118] on span "Spot 30''- Campanha Combate ao Trabalho Infantil 2025 - CTA - Rádio Arauto ([PE…" at bounding box center [388, 123] width 149 height 42
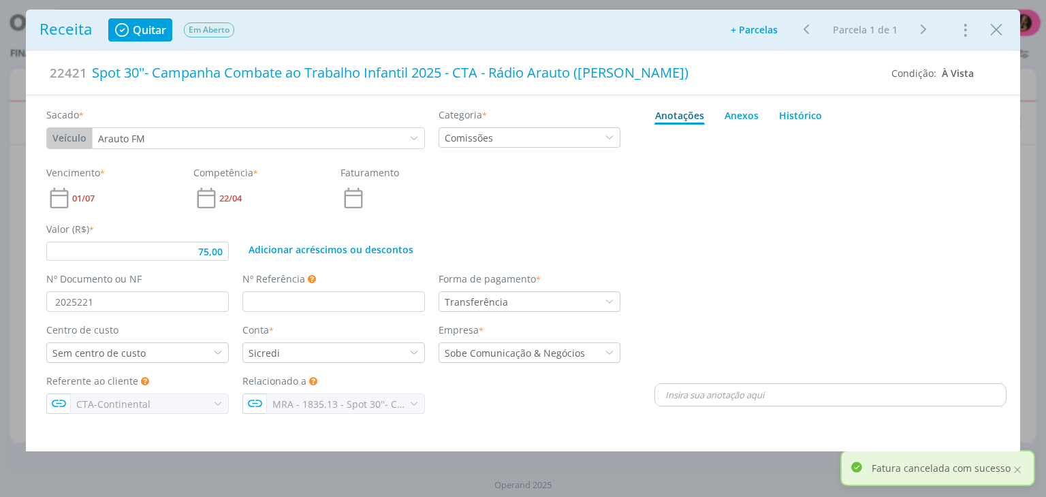
drag, startPoint x: 125, startPoint y: 29, endPoint x: 140, endPoint y: 33, distance: 15.7
click at [124, 29] on icon "dialog" at bounding box center [123, 30] width 18 height 16
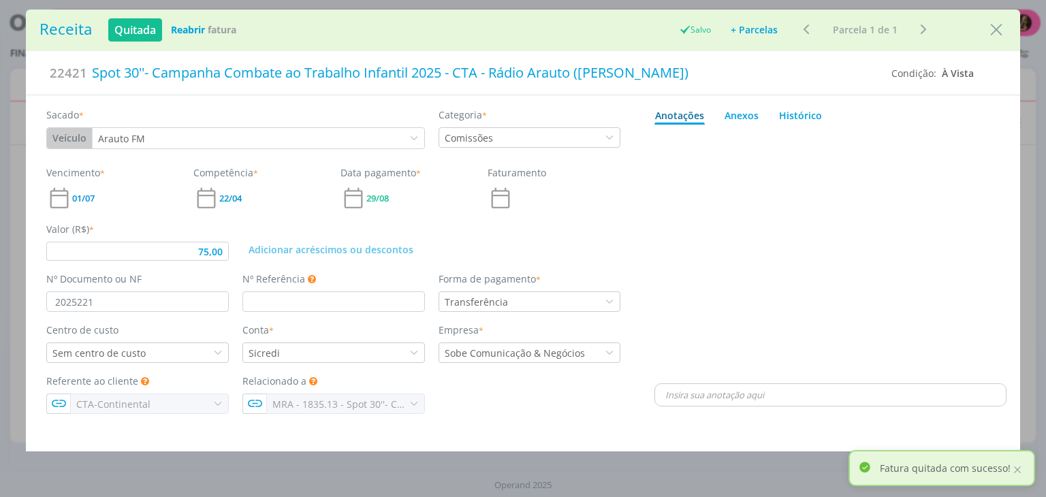
click at [371, 190] on div "29/08" at bounding box center [408, 198] width 134 height 26
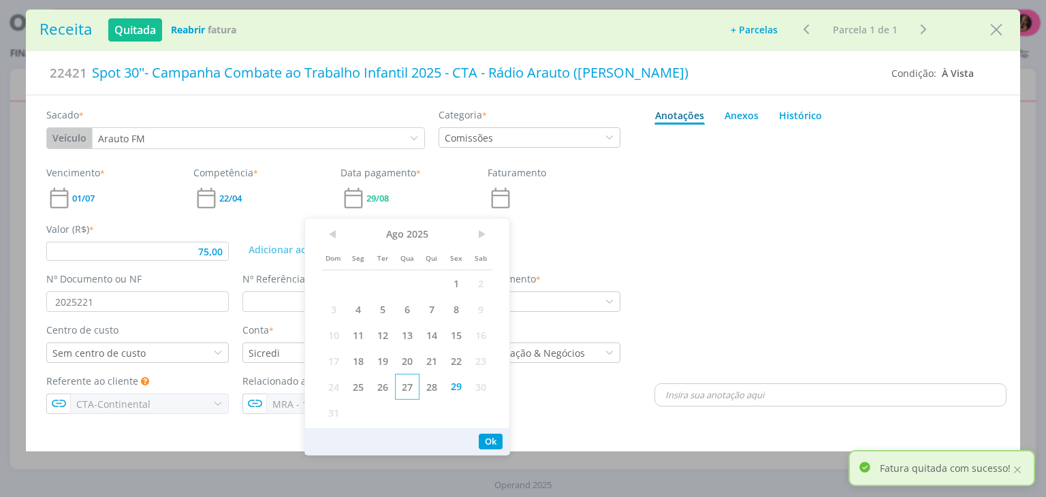
click at [400, 388] on span "27" at bounding box center [407, 387] width 25 height 26
type input "75,00"
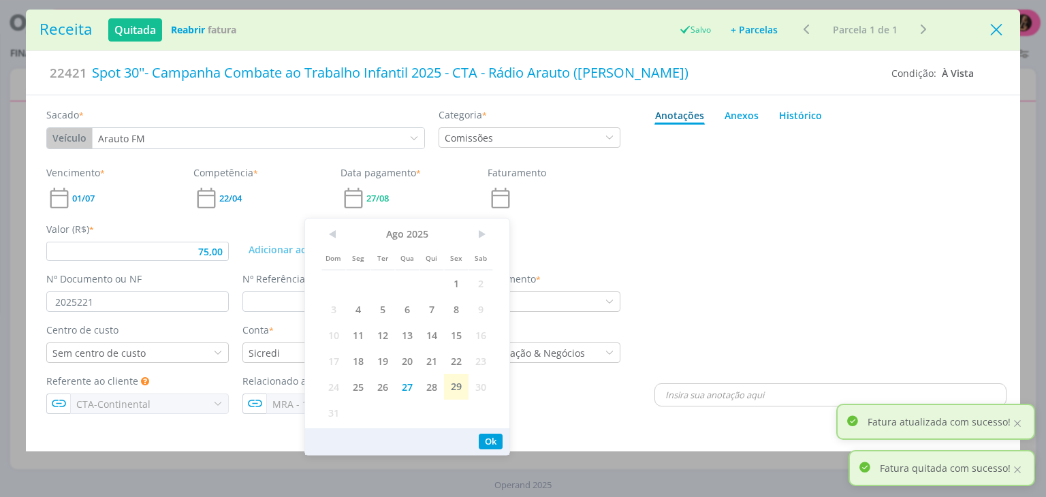
click at [998, 33] on icon "Close" at bounding box center [996, 30] width 20 height 20
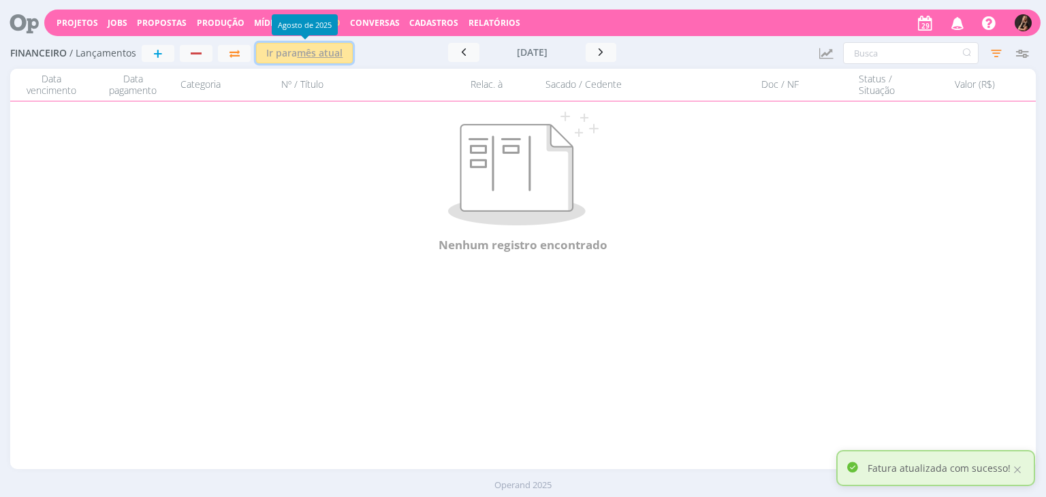
click at [313, 48] on u "mês atual" at bounding box center [320, 52] width 46 height 13
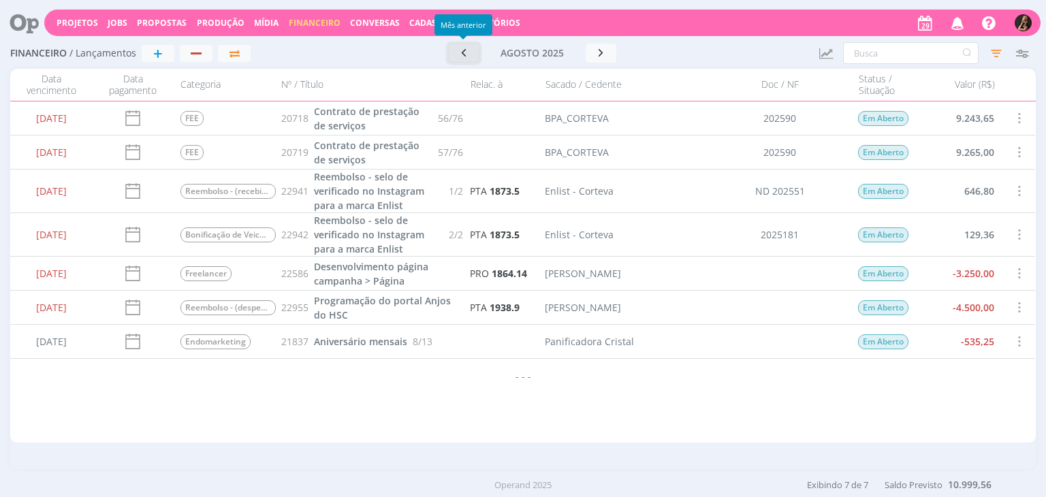
click at [452, 52] on button "button" at bounding box center [463, 53] width 31 height 19
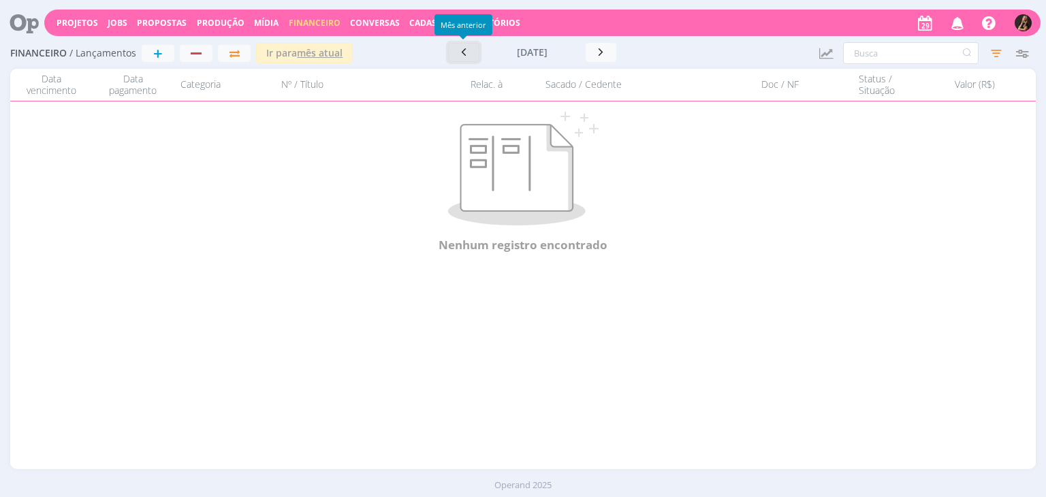
click at [452, 52] on button "button" at bounding box center [463, 52] width 31 height 19
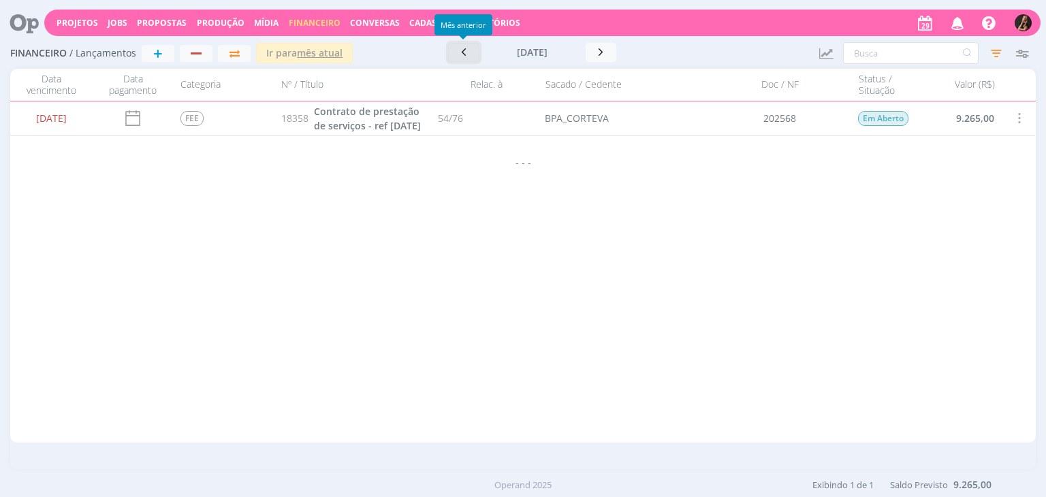
click at [452, 52] on button "button" at bounding box center [463, 52] width 31 height 19
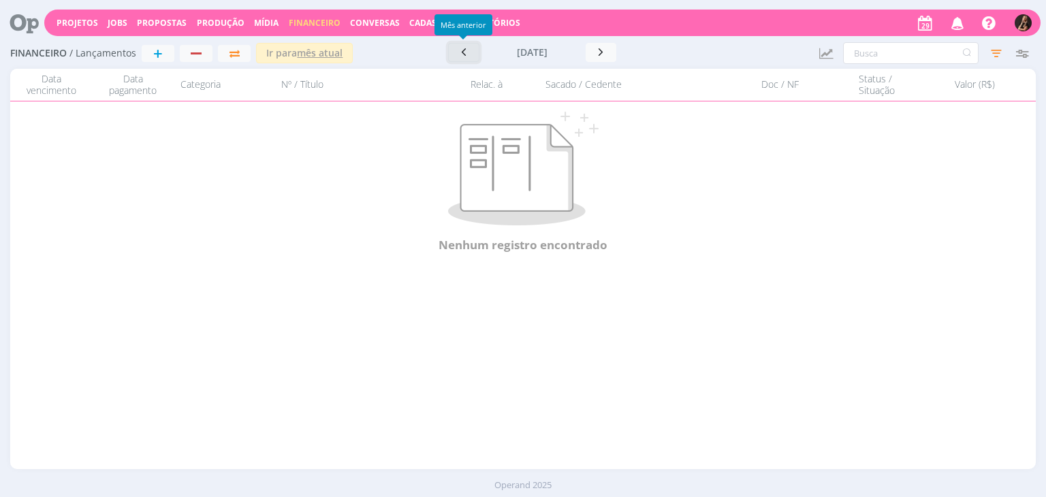
click at [452, 52] on button "button" at bounding box center [463, 52] width 31 height 19
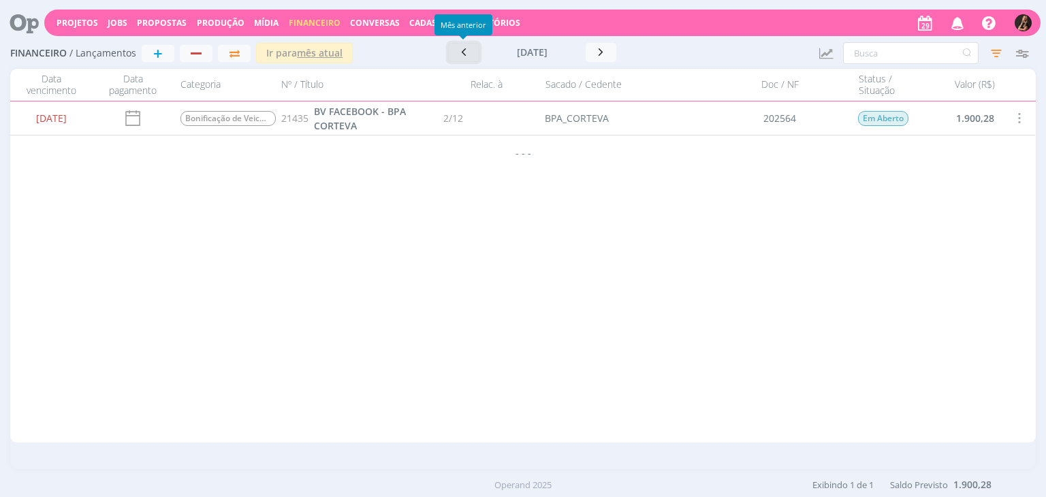
click at [452, 52] on button "button" at bounding box center [463, 52] width 31 height 19
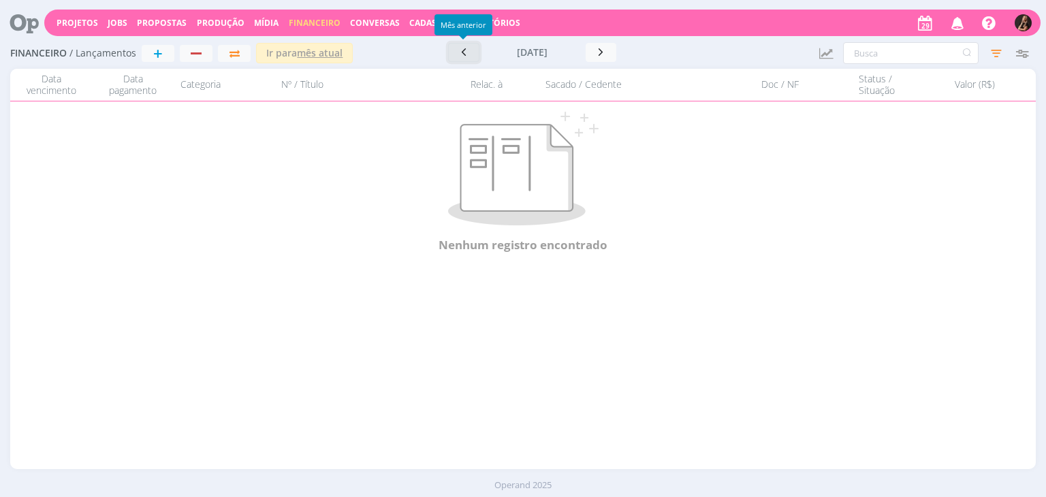
click at [452, 52] on button "button" at bounding box center [463, 52] width 31 height 19
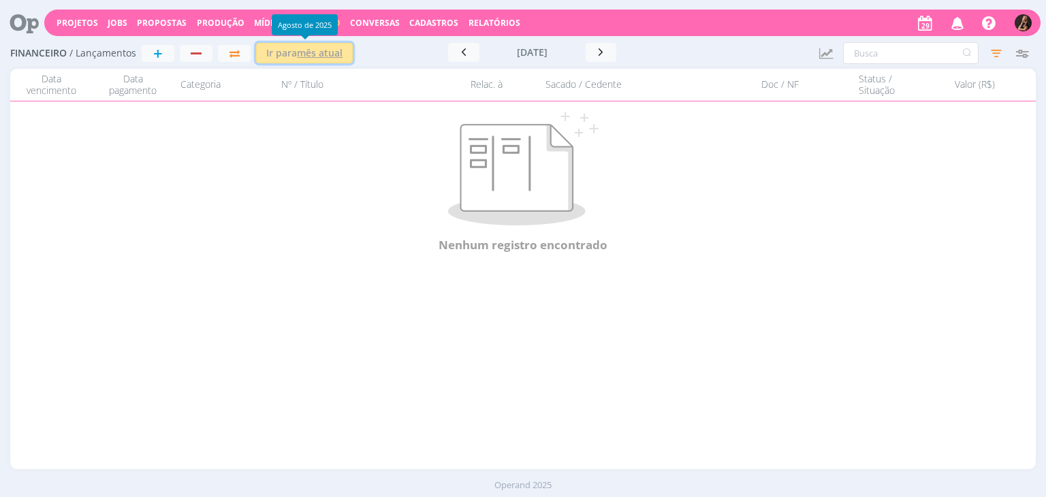
click at [304, 52] on u "mês atual" at bounding box center [320, 52] width 46 height 13
